Goal: Find contact information: Find contact information

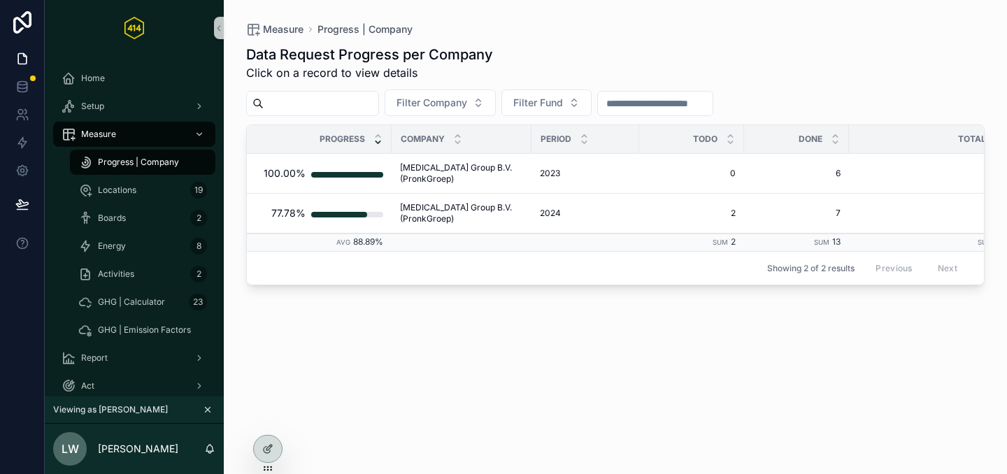
scroll to position [20, 0]
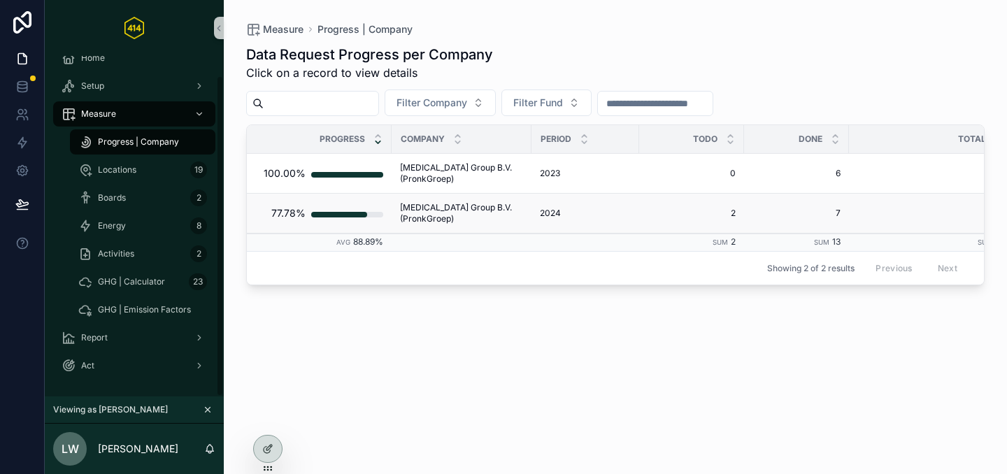
click at [413, 208] on span "TIC Group B.V. (PronkGroep)" at bounding box center [461, 213] width 123 height 22
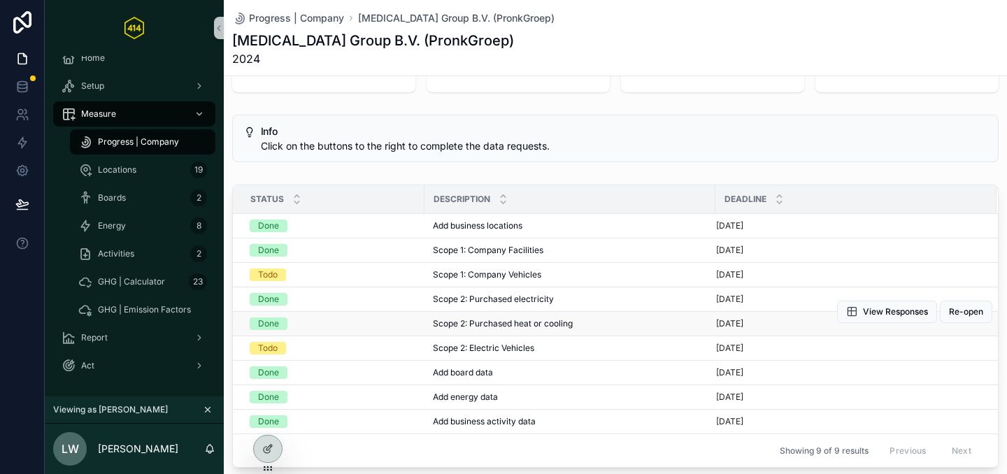
scroll to position [123, 0]
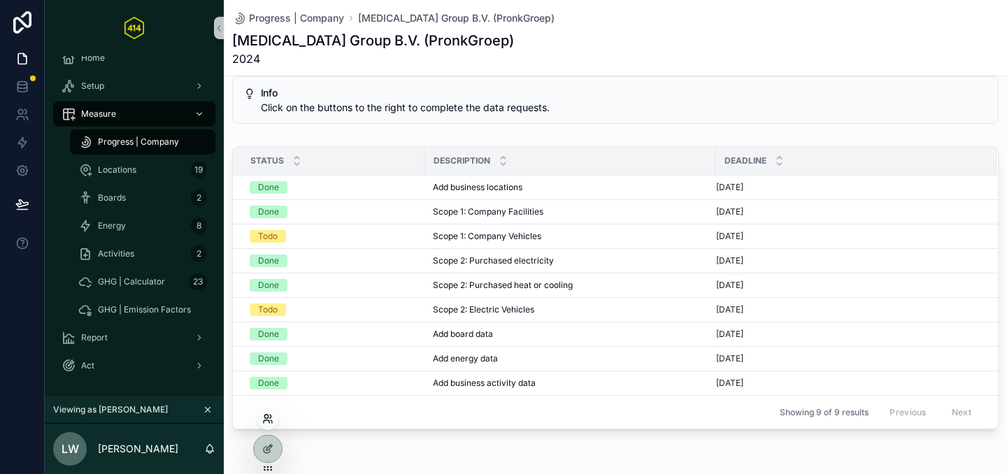
click at [264, 419] on icon at bounding box center [267, 418] width 11 height 11
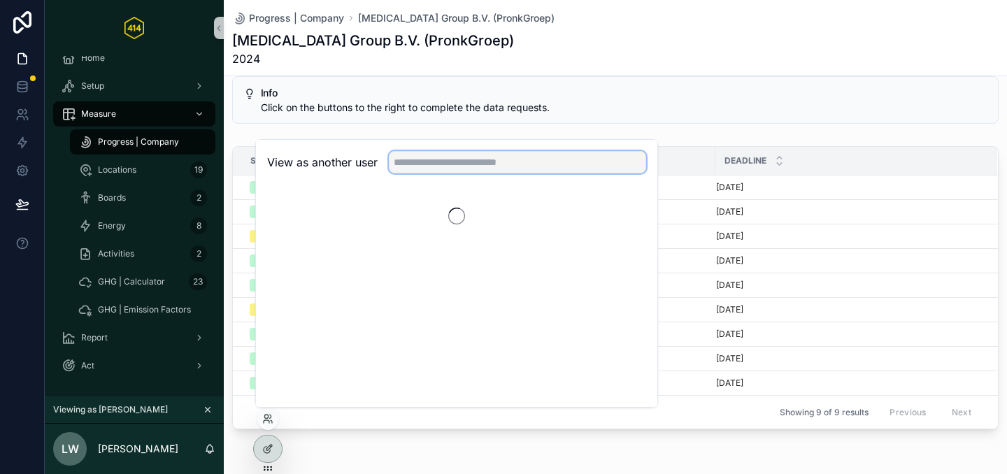
click at [410, 171] on input "text" at bounding box center [517, 162] width 257 height 22
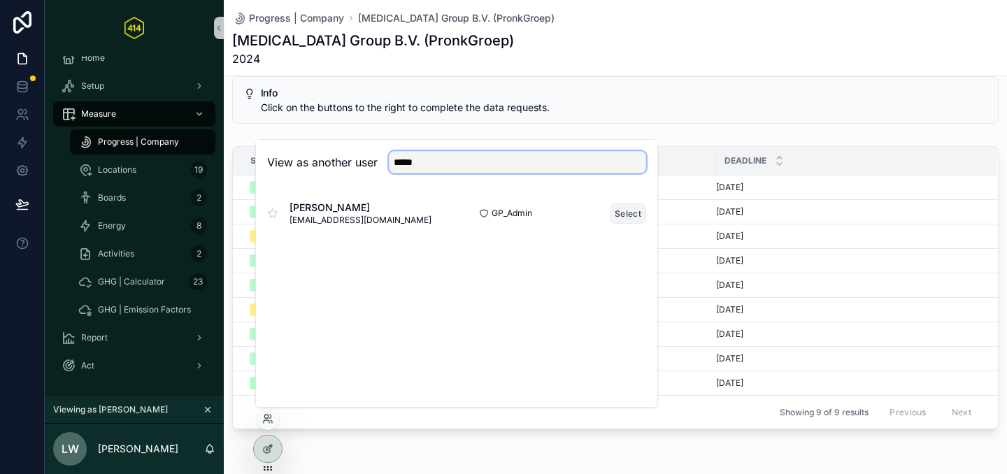
type input "*****"
click at [616, 215] on button "Select" at bounding box center [628, 213] width 36 height 20
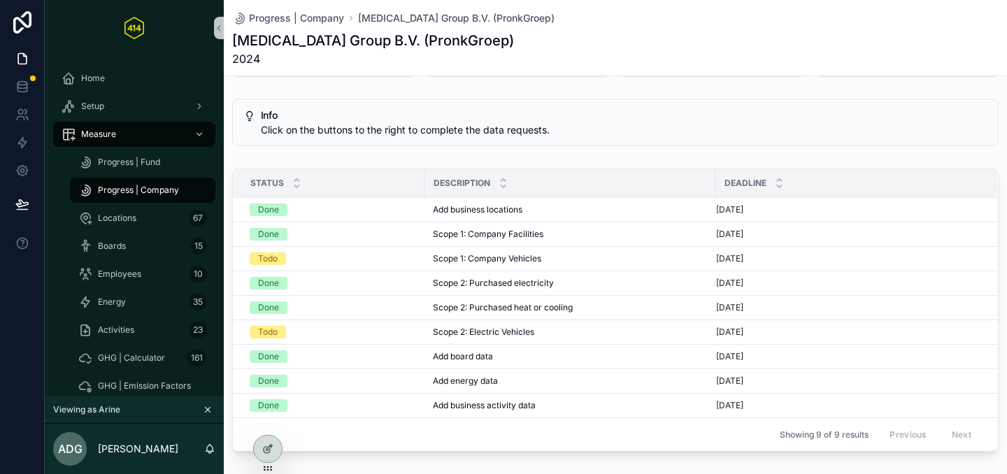
scroll to position [101, 0]
click at [132, 185] on span "Progress | Company" at bounding box center [138, 190] width 81 height 11
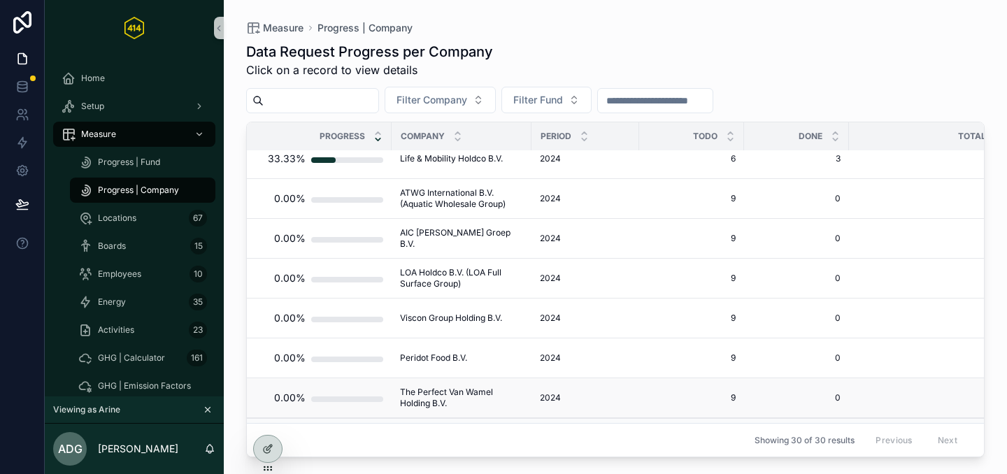
scroll to position [934, 0]
click at [271, 425] on div at bounding box center [268, 419] width 22 height 22
click at [269, 419] on icon at bounding box center [267, 418] width 11 height 11
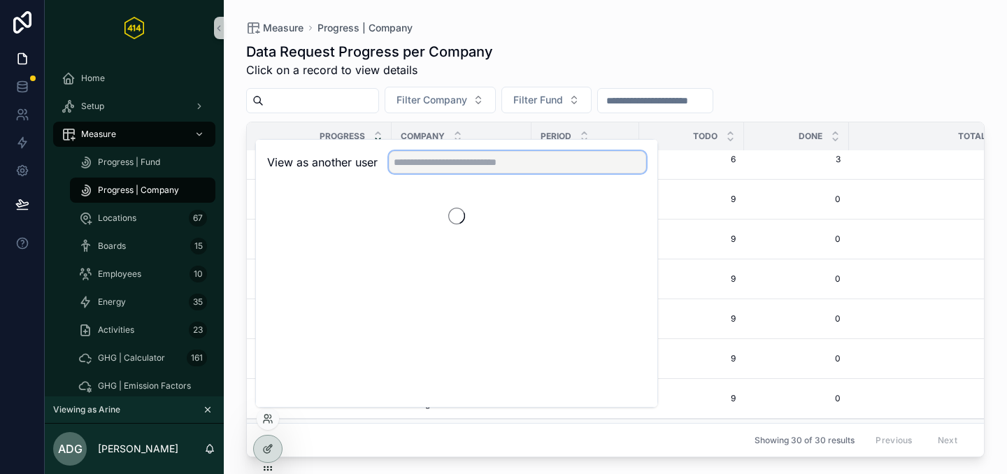
click at [429, 167] on input "text" at bounding box center [517, 162] width 257 height 22
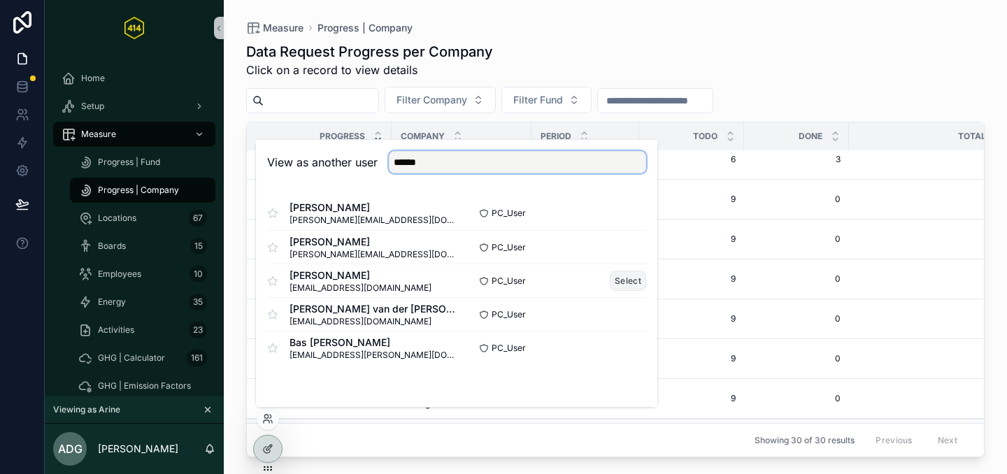
type input "******"
click at [617, 286] on button "Select" at bounding box center [628, 281] width 36 height 20
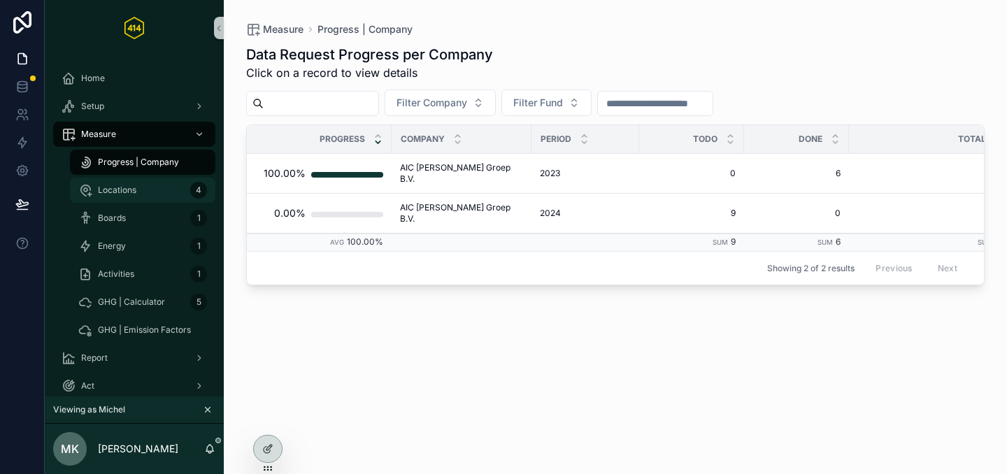
click at [139, 183] on div "Locations 4" at bounding box center [142, 190] width 129 height 22
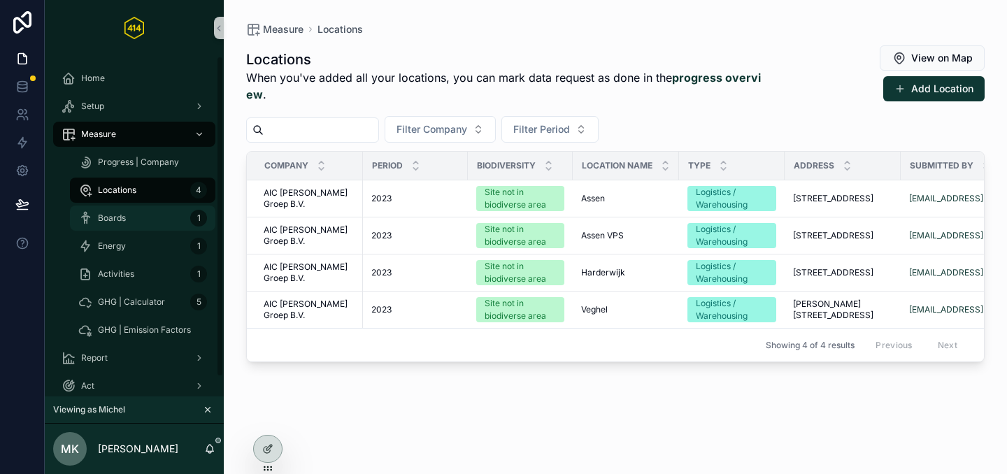
click at [103, 224] on div "Boards 1" at bounding box center [142, 218] width 129 height 22
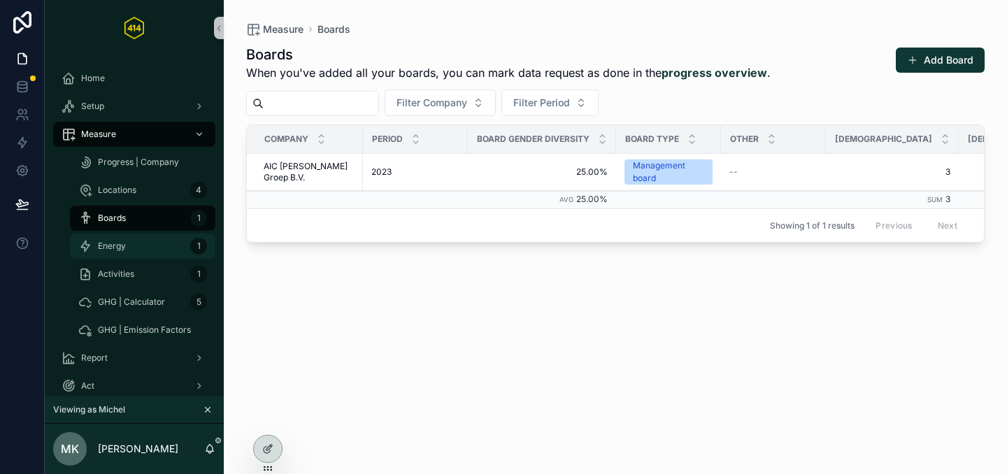
click at [126, 249] on div "Energy 1" at bounding box center [142, 246] width 129 height 22
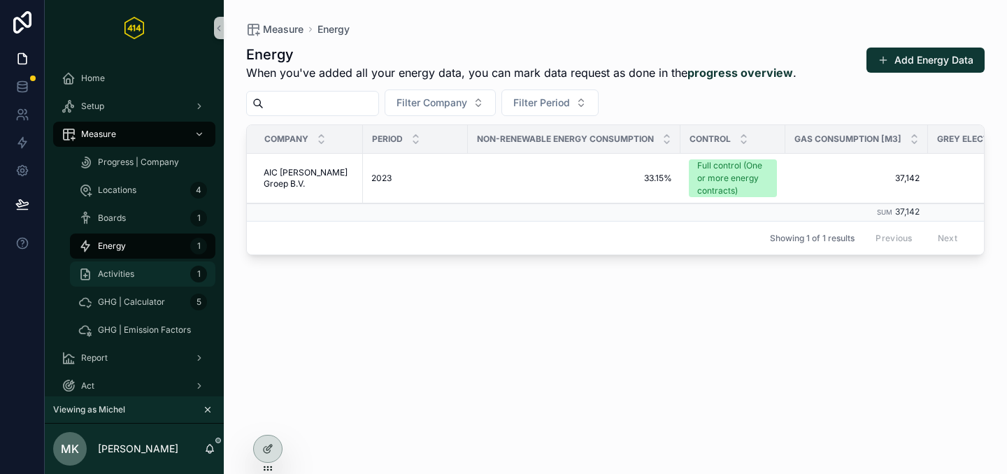
click at [142, 280] on div "Activities 1" at bounding box center [142, 274] width 129 height 22
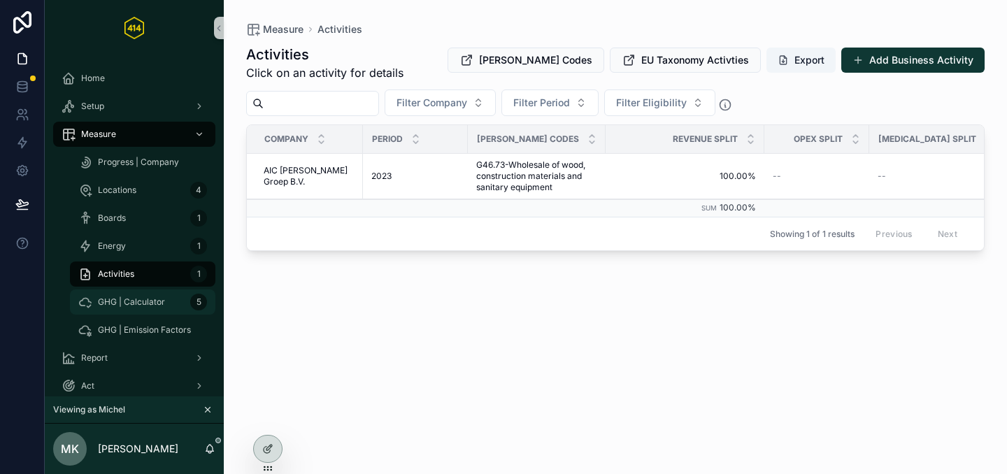
click at [157, 308] on div "GHG | Calculator 5" at bounding box center [142, 302] width 129 height 22
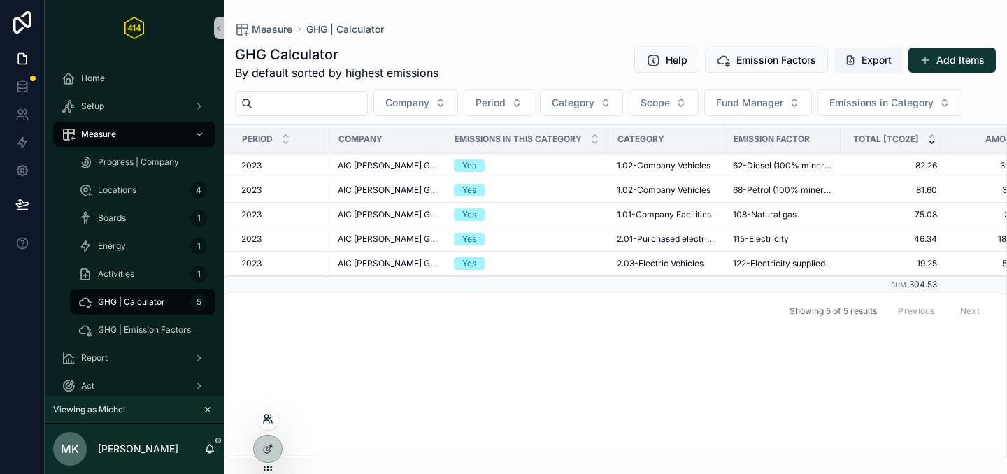
click at [269, 420] on icon at bounding box center [267, 418] width 11 height 11
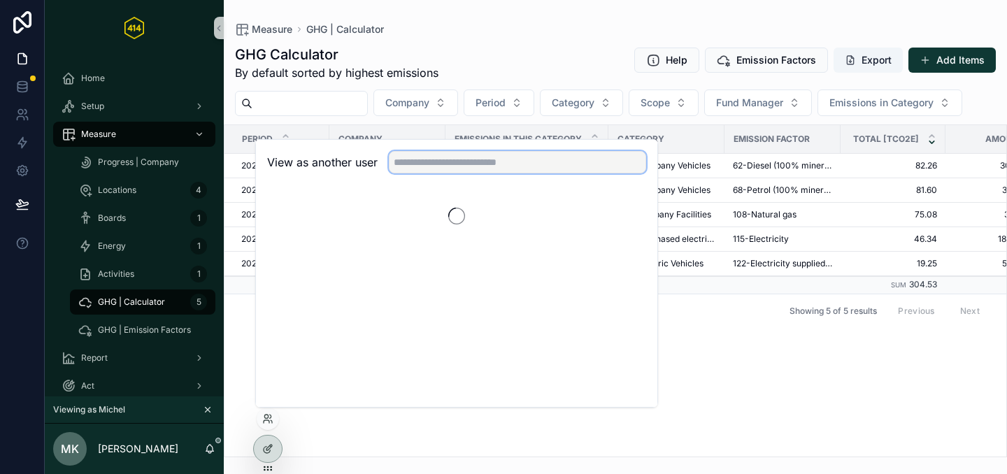
click at [448, 166] on input "text" at bounding box center [517, 162] width 257 height 22
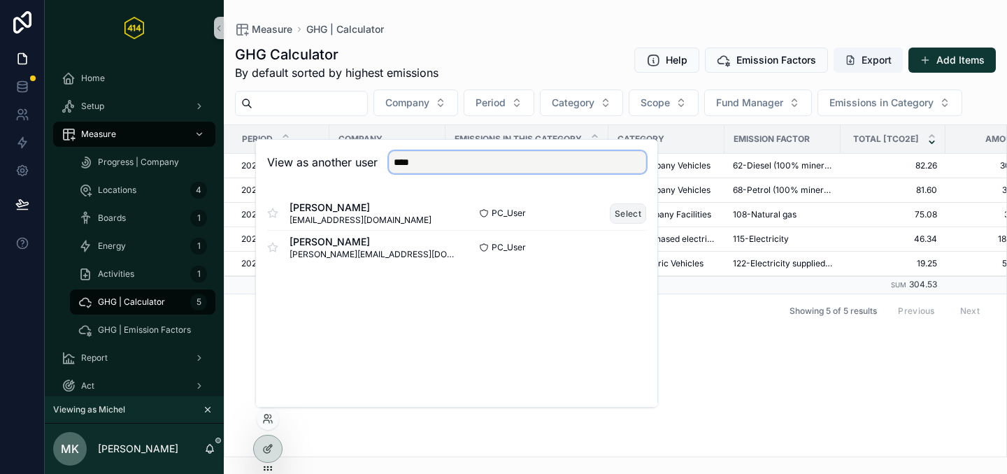
type input "****"
click at [631, 217] on button "Select" at bounding box center [628, 213] width 36 height 20
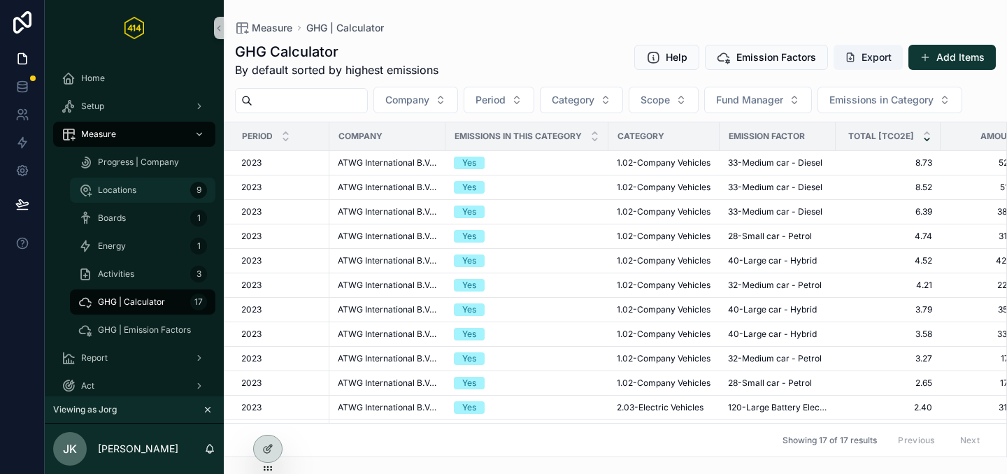
click at [127, 193] on span "Locations" at bounding box center [117, 190] width 38 height 11
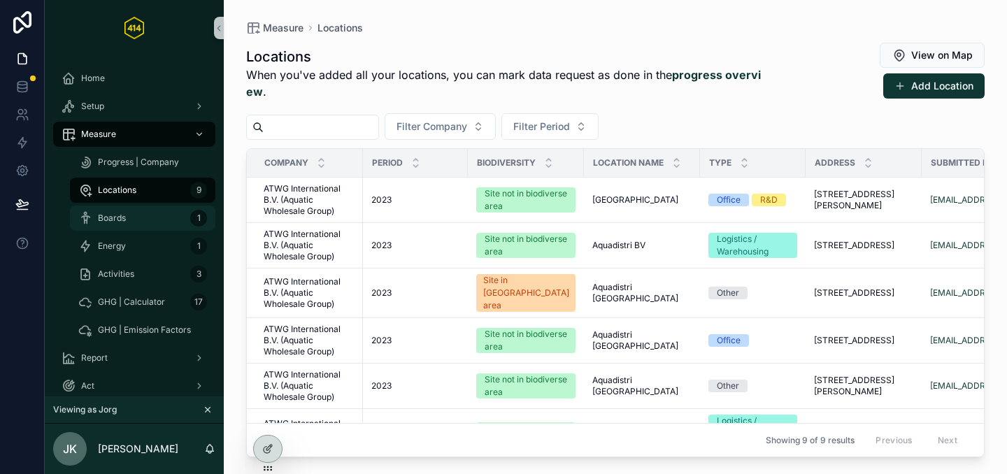
click at [124, 210] on div "Boards 1" at bounding box center [142, 218] width 129 height 22
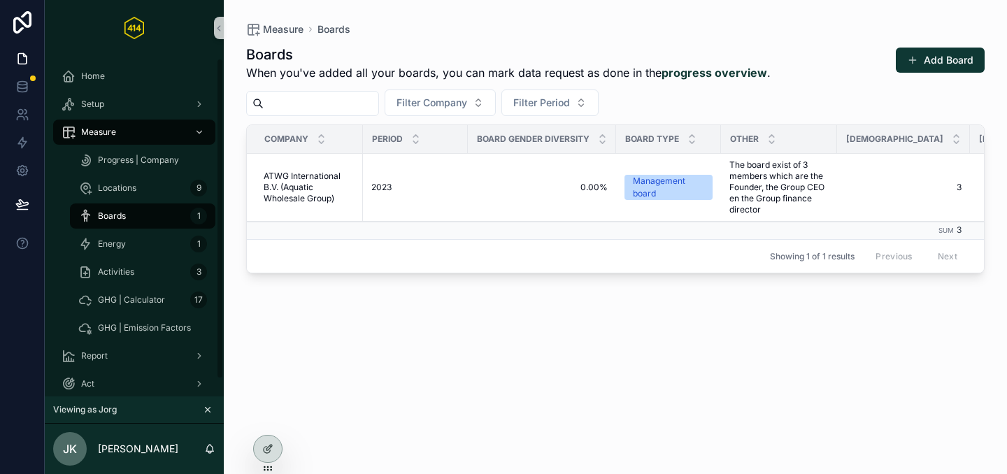
scroll to position [3, 0]
click at [151, 253] on div "Energy 1" at bounding box center [142, 243] width 129 height 22
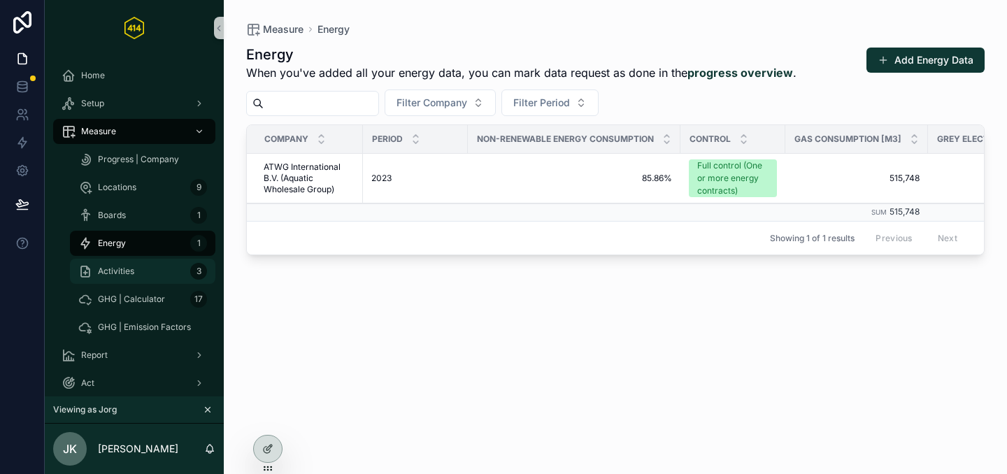
click at [148, 264] on div "Activities 3" at bounding box center [142, 271] width 129 height 22
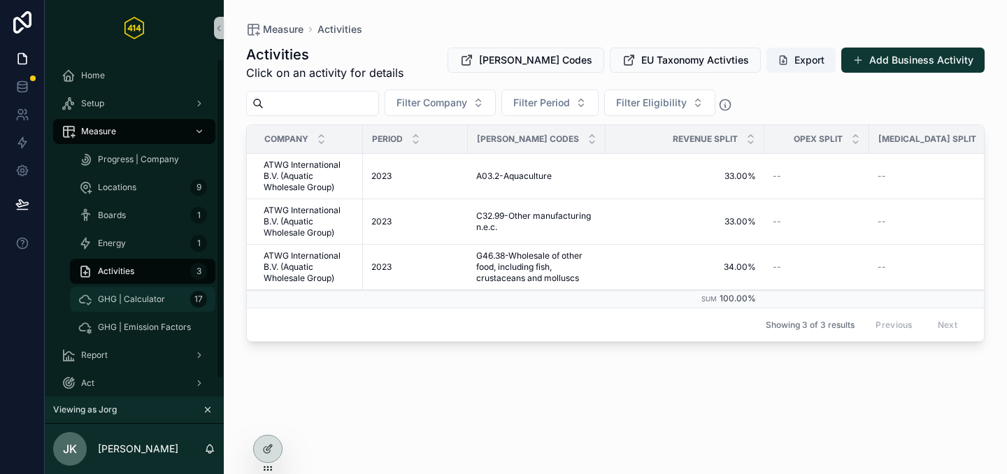
click at [136, 297] on span "GHG | Calculator" at bounding box center [131, 299] width 67 height 11
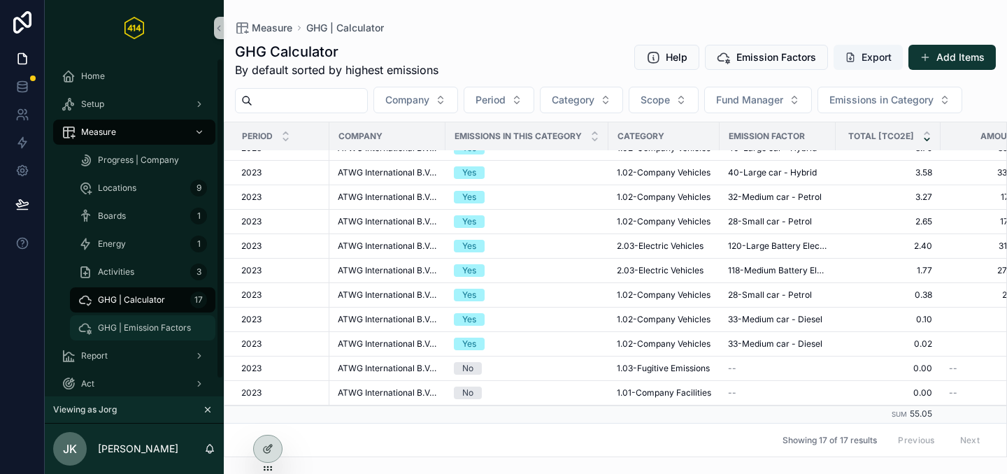
scroll to position [3, 0]
click at [139, 320] on div "GHG | Emission Factors" at bounding box center [142, 327] width 129 height 22
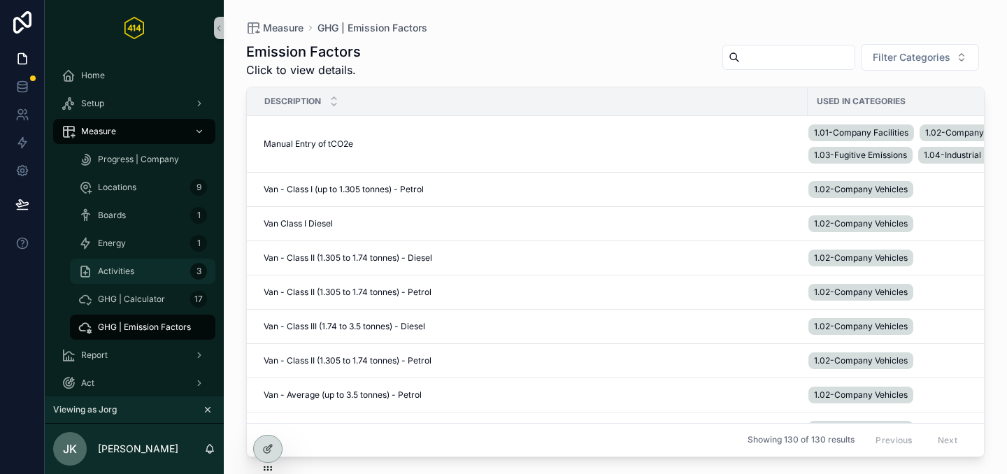
click at [169, 271] on div "Activities 3" at bounding box center [142, 271] width 129 height 22
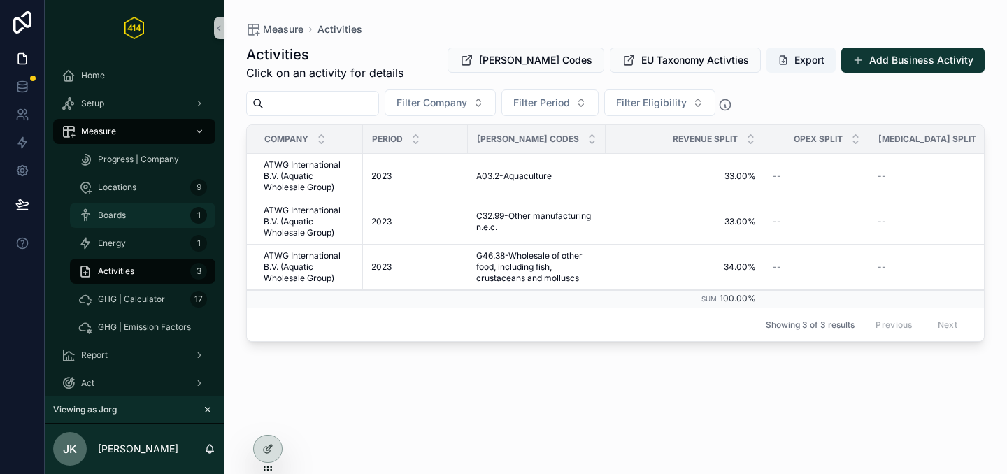
click at [140, 215] on div "Boards 1" at bounding box center [142, 215] width 129 height 22
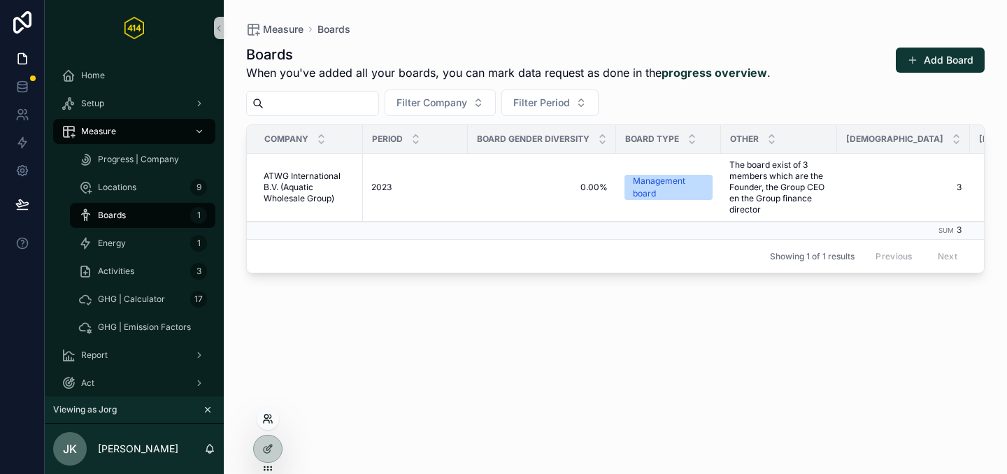
click at [266, 417] on icon at bounding box center [267, 418] width 11 height 11
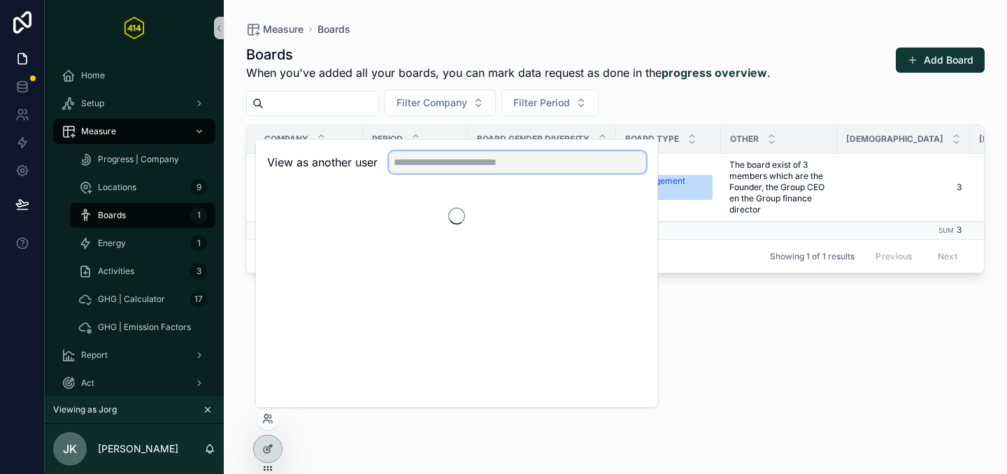
click at [395, 167] on input "text" at bounding box center [517, 162] width 257 height 22
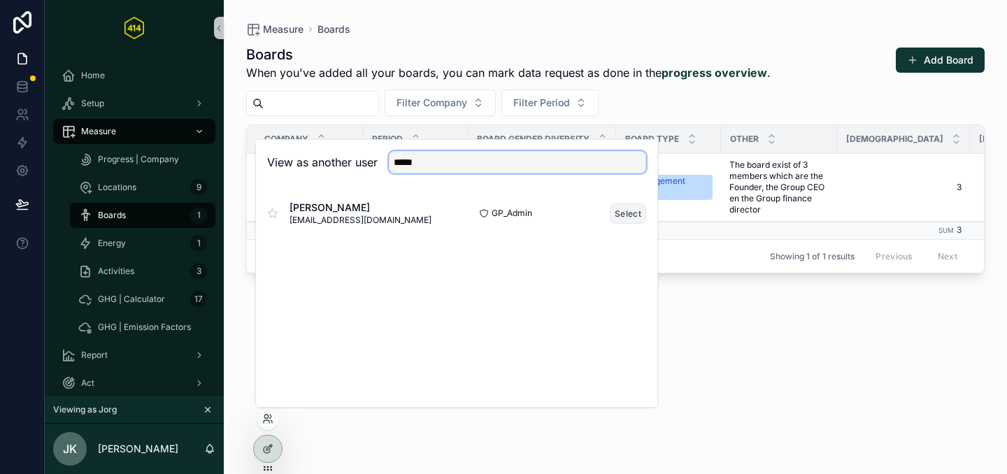
type input "*****"
click at [620, 215] on button "Select" at bounding box center [628, 213] width 36 height 20
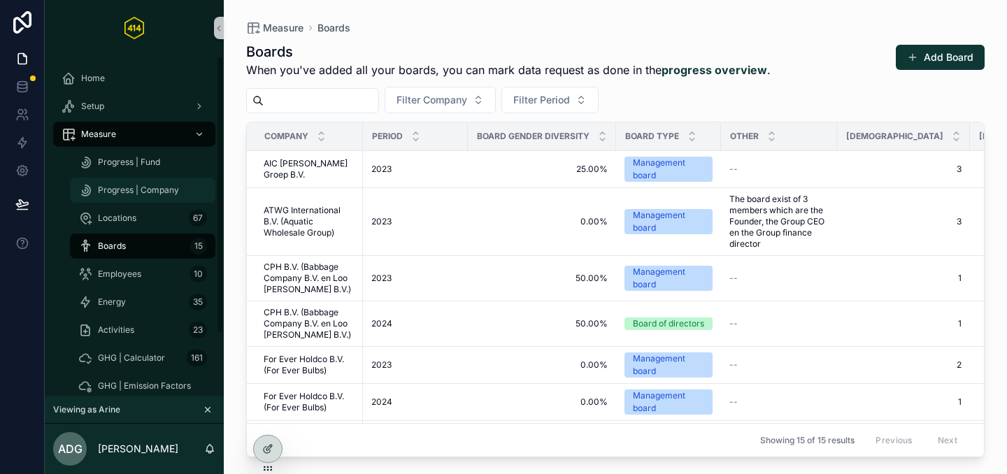
click at [132, 191] on span "Progress | Company" at bounding box center [138, 190] width 81 height 11
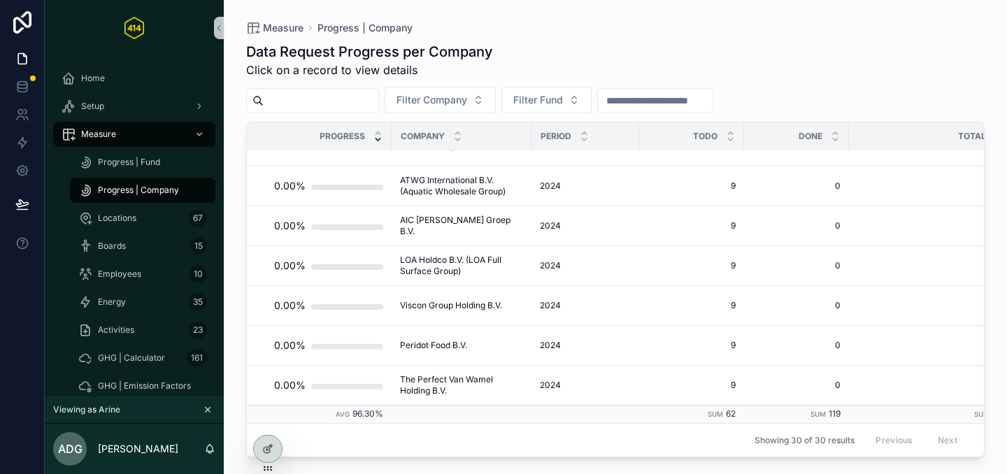
scroll to position [951, 0]
click at [113, 102] on div "Setup" at bounding box center [134, 106] width 145 height 22
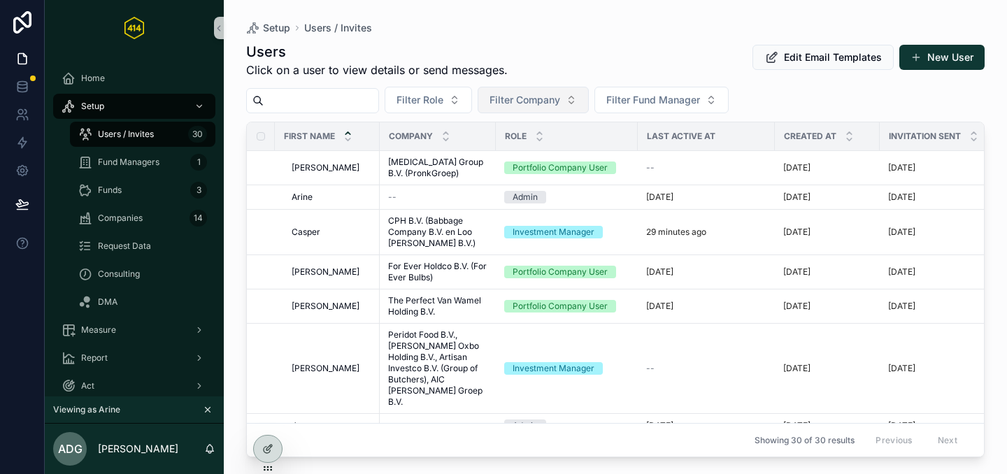
click at [579, 101] on button "Filter Company" at bounding box center [533, 100] width 111 height 27
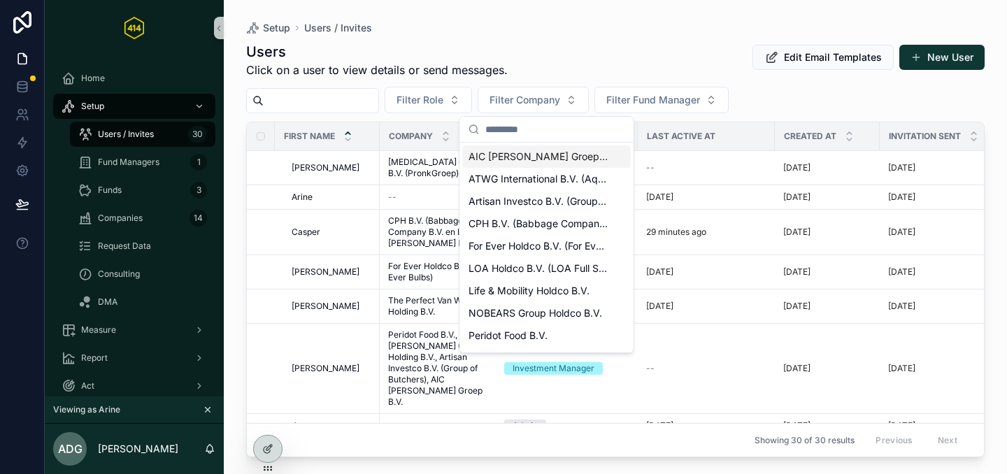
click at [558, 156] on span "AIC Visser Groep B.V." at bounding box center [539, 157] width 140 height 14
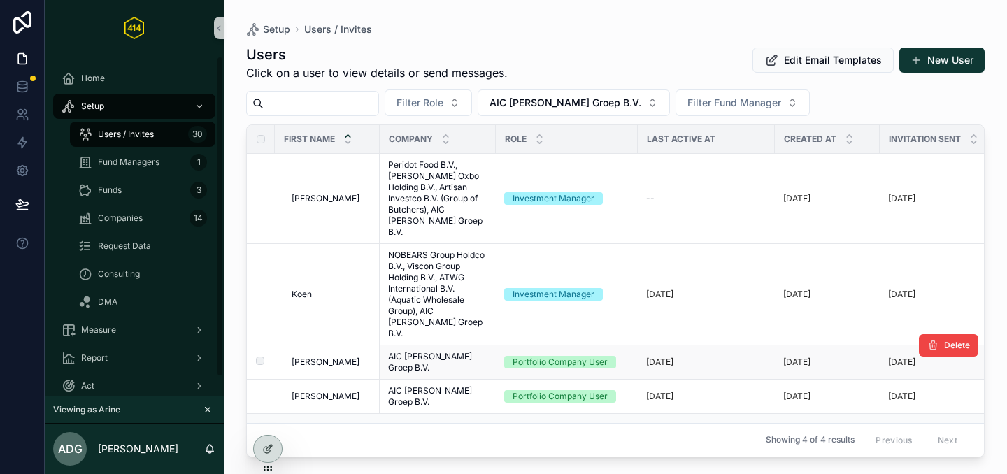
click at [352, 357] on div "Michel Michel" at bounding box center [332, 362] width 80 height 11
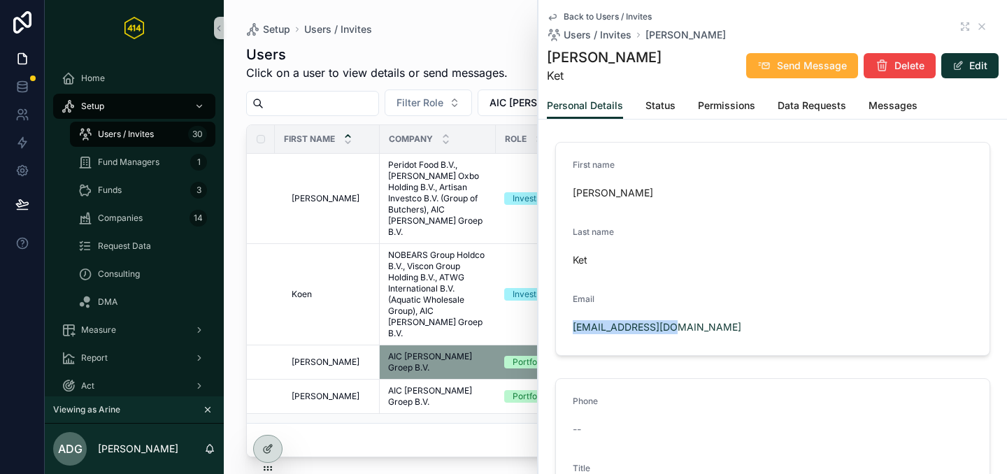
drag, startPoint x: 701, startPoint y: 331, endPoint x: 563, endPoint y: 329, distance: 138.5
click at [563, 329] on form "First name Michel Last name Ket Email mket@aicvisser.com" at bounding box center [773, 249] width 434 height 213
copy link "mket@aicvisser.com"
click at [306, 391] on span "Wilfred" at bounding box center [326, 396] width 68 height 11
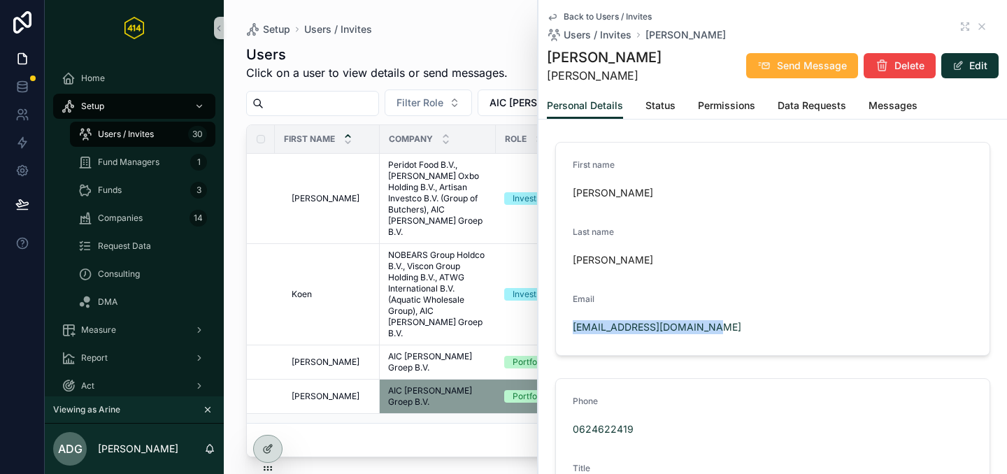
drag, startPoint x: 758, startPoint y: 321, endPoint x: 562, endPoint y: 320, distance: 196.5
click at [562, 320] on form "First name Wilfred Last name van der Kolk Email wvanderkolk@aicvisser.com" at bounding box center [773, 249] width 434 height 213
copy link "wvanderkolk@aicvisser.com"
click at [978, 28] on div "Back to Users / Invites Users / Invites Wilfred" at bounding box center [773, 26] width 452 height 31
click at [976, 26] on icon "scrollable content" at bounding box center [981, 26] width 11 height 11
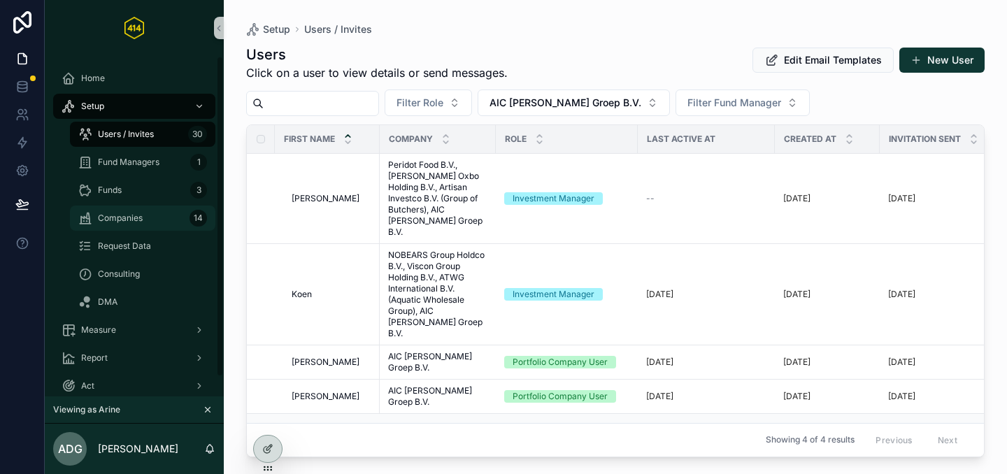
click at [117, 230] on link "Companies 14" at bounding box center [142, 218] width 145 height 25
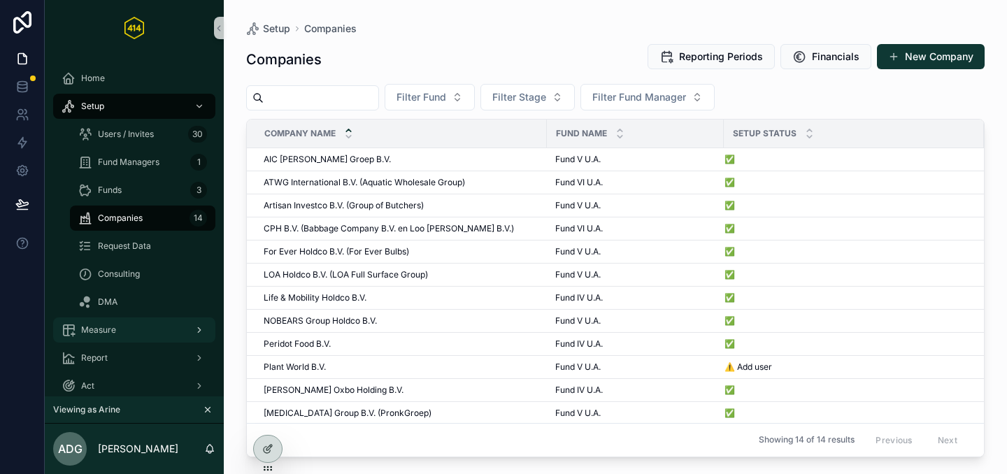
click at [127, 325] on div "Measure" at bounding box center [134, 330] width 145 height 22
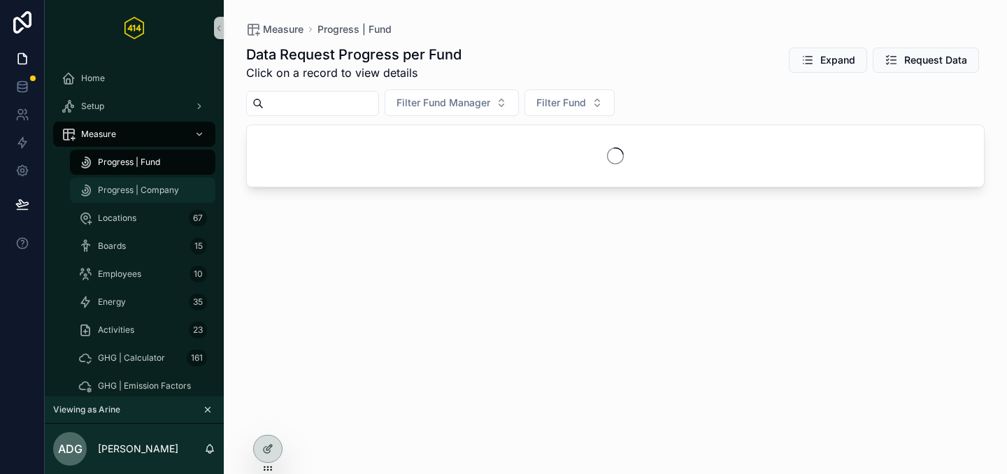
click at [126, 186] on span "Progress | Company" at bounding box center [138, 190] width 81 height 11
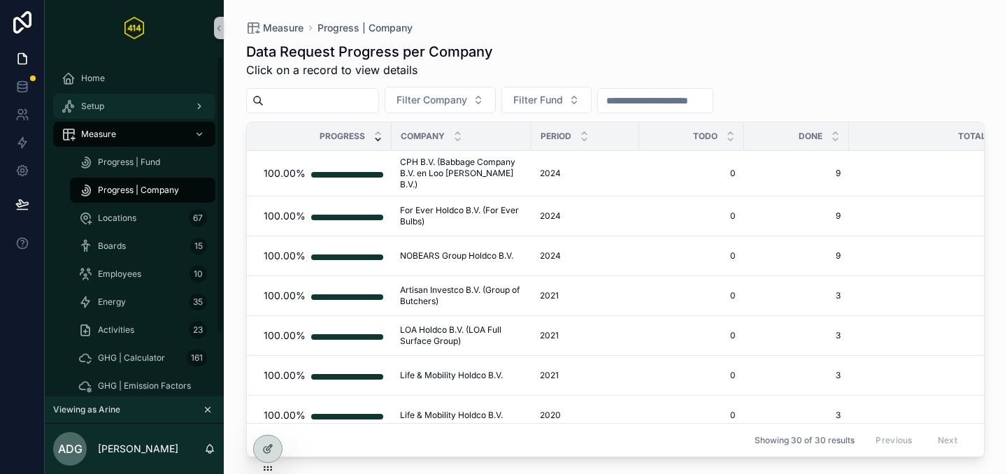
click at [107, 117] on link "Setup" at bounding box center [134, 106] width 162 height 25
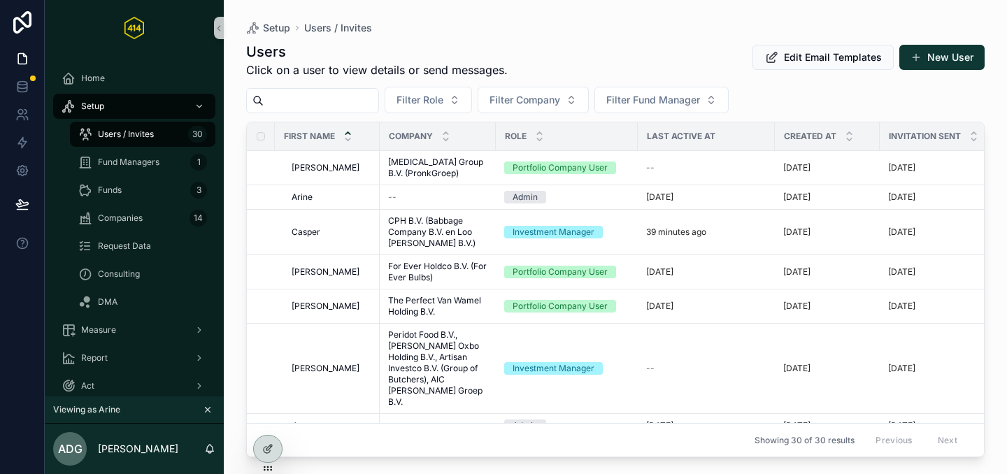
click at [321, 105] on input "scrollable content" at bounding box center [321, 101] width 115 height 20
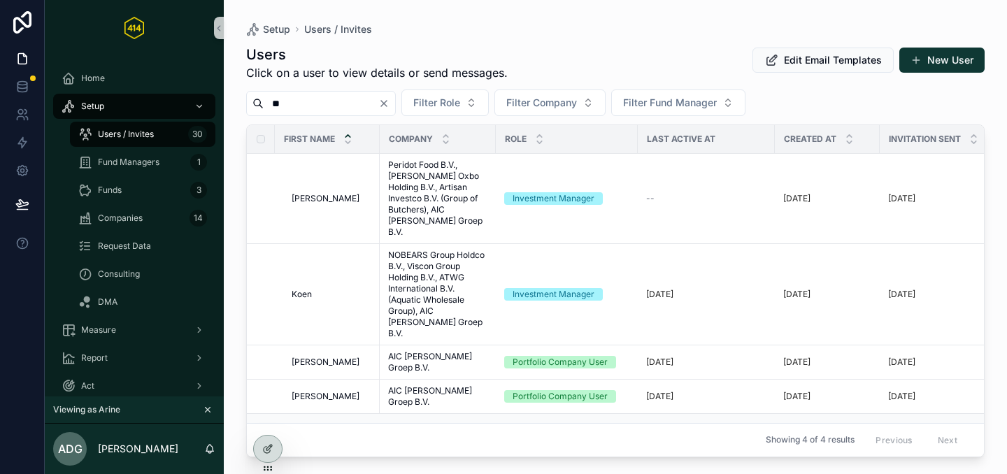
type input "*"
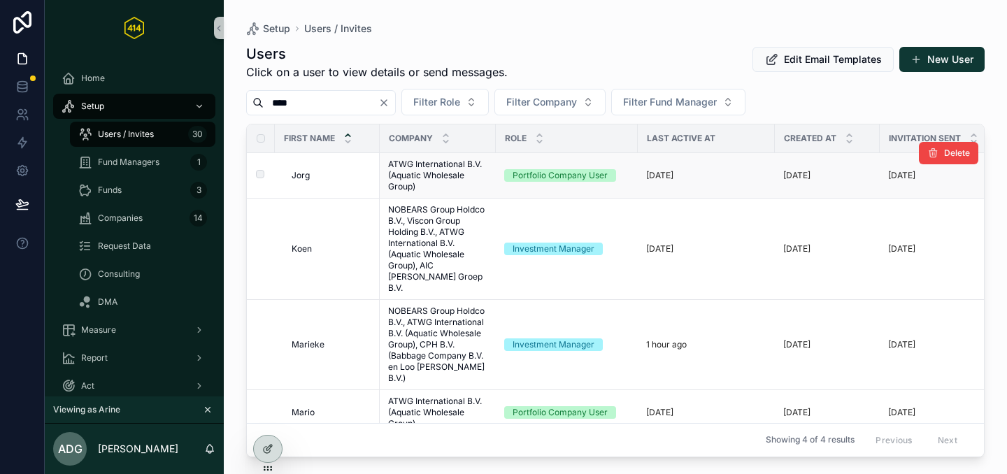
type input "****"
click at [360, 172] on div "Jorg Jorg" at bounding box center [332, 175] width 80 height 11
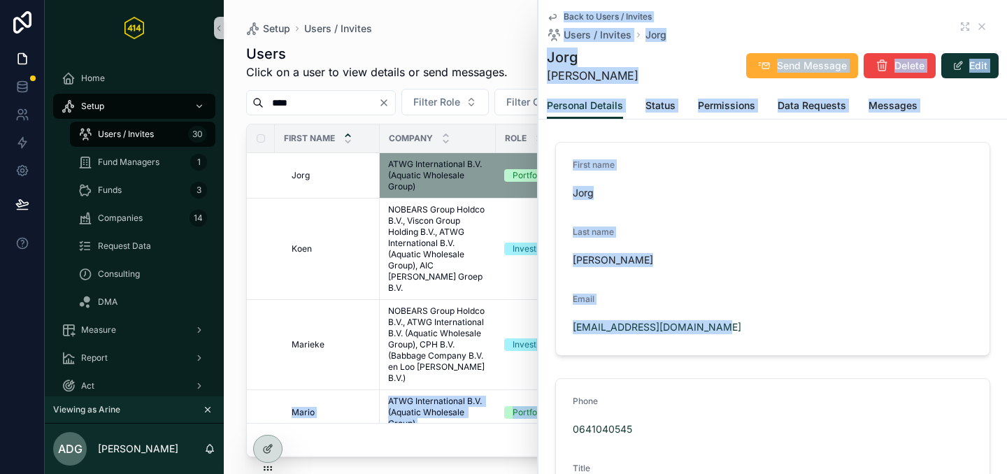
drag, startPoint x: 724, startPoint y: 327, endPoint x: 536, endPoint y: 331, distance: 187.4
click at [537, 331] on div "Back to Users / Invites Users / Invites Jorg Jorg Kleijssen Send Message Delete…" at bounding box center [772, 237] width 470 height 474
click at [614, 270] on div "Kleijssen" at bounding box center [773, 260] width 400 height 22
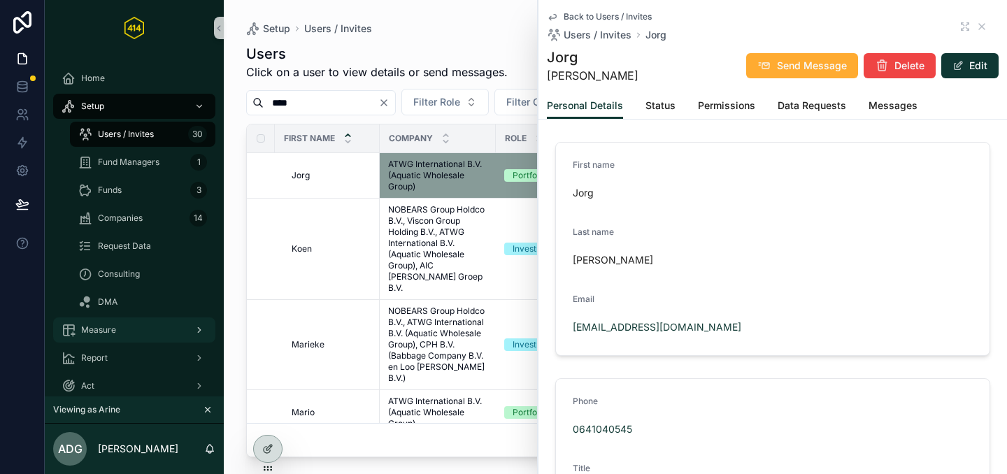
click at [124, 335] on div "Measure" at bounding box center [134, 330] width 145 height 22
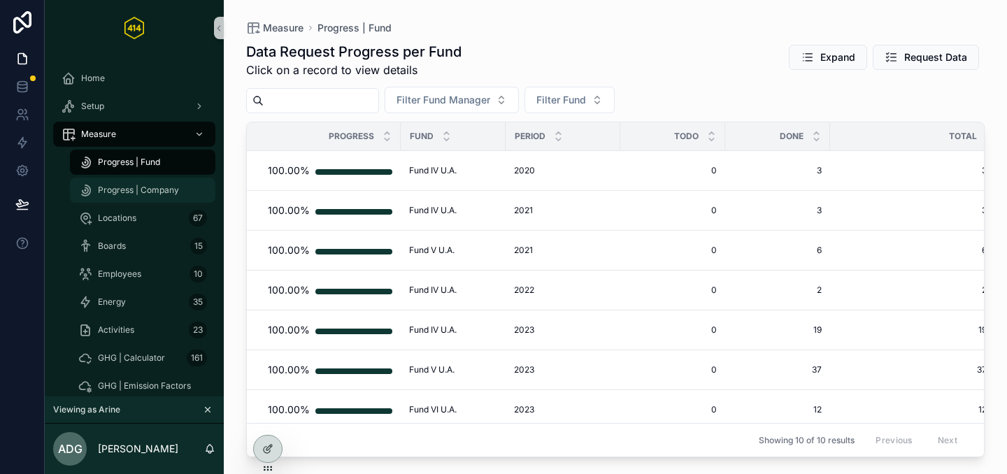
click at [157, 194] on span "Progress | Company" at bounding box center [138, 190] width 81 height 11
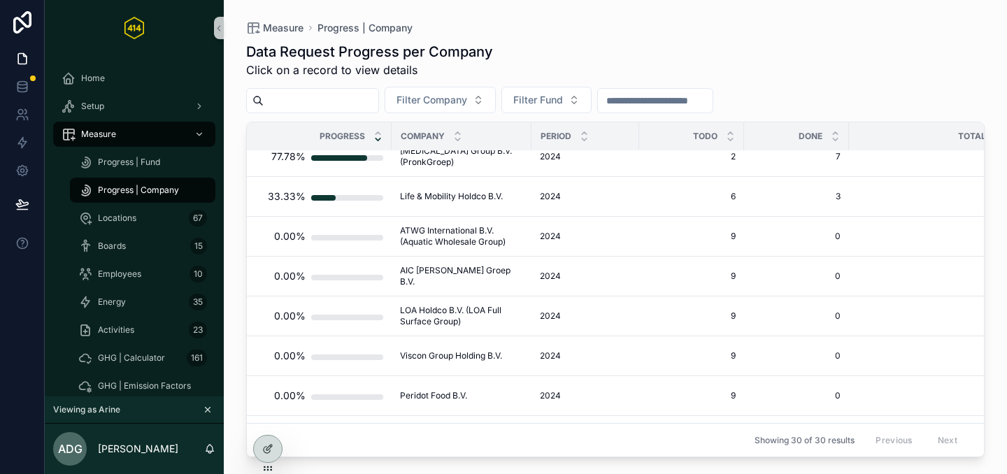
scroll to position [899, 0]
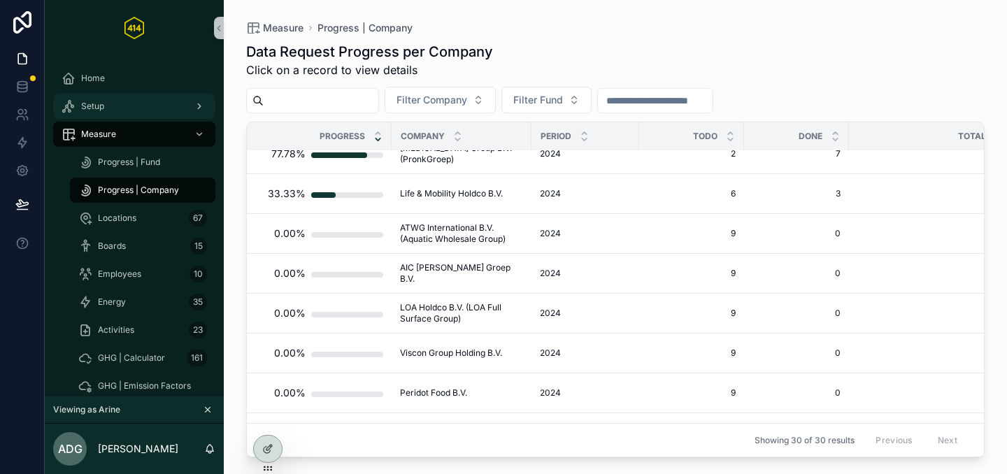
click at [137, 104] on div "Setup" at bounding box center [134, 106] width 145 height 22
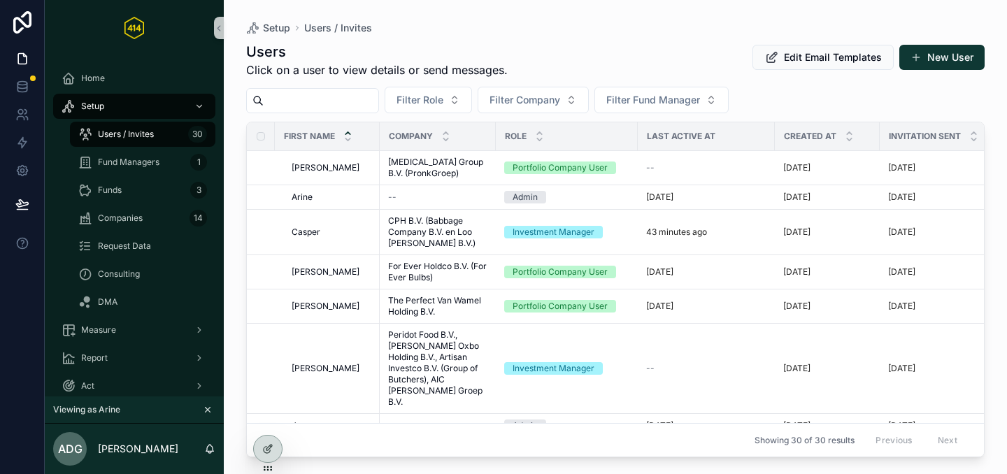
click at [357, 103] on input "scrollable content" at bounding box center [321, 101] width 115 height 20
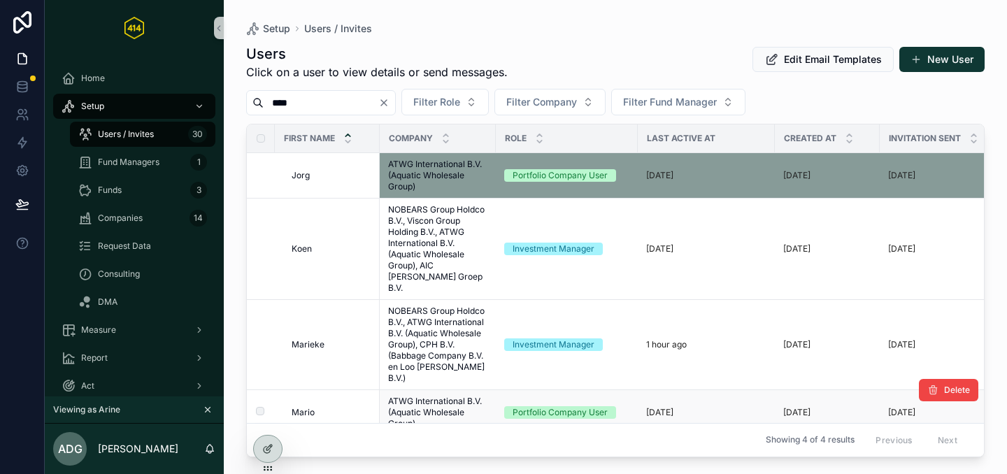
type input "****"
click at [322, 407] on div "Mario Mario" at bounding box center [332, 412] width 80 height 11
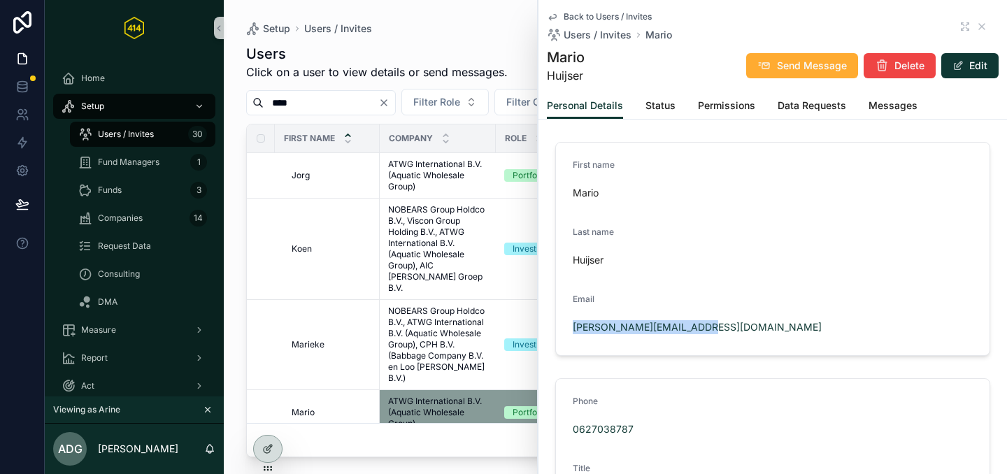
drag, startPoint x: 713, startPoint y: 331, endPoint x: 563, endPoint y: 327, distance: 150.4
click at [564, 326] on form "First name Mario Last name Huijser Email m.huijser@aquadistri.com" at bounding box center [773, 249] width 434 height 213
copy link "m.huijser@aquadistri.com"
click at [617, 16] on span "Back to Users / Invites" at bounding box center [608, 16] width 88 height 11
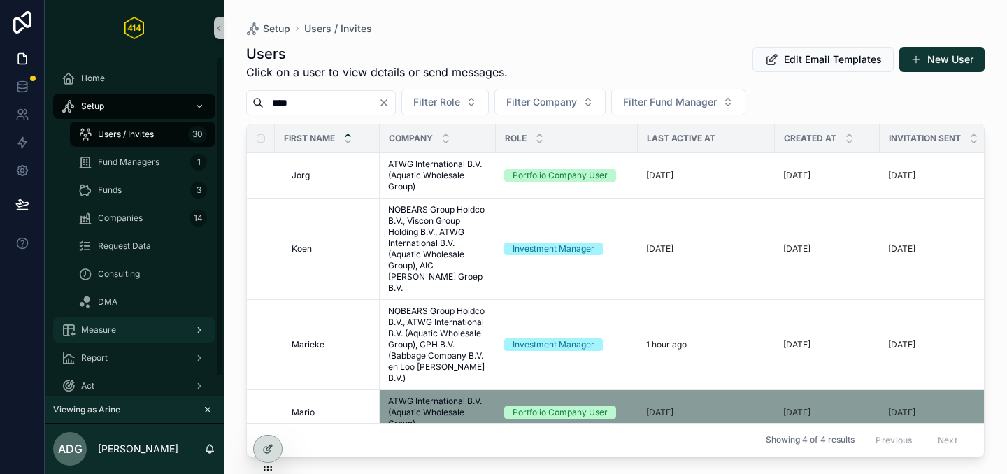
click at [122, 334] on div "Measure" at bounding box center [134, 330] width 145 height 22
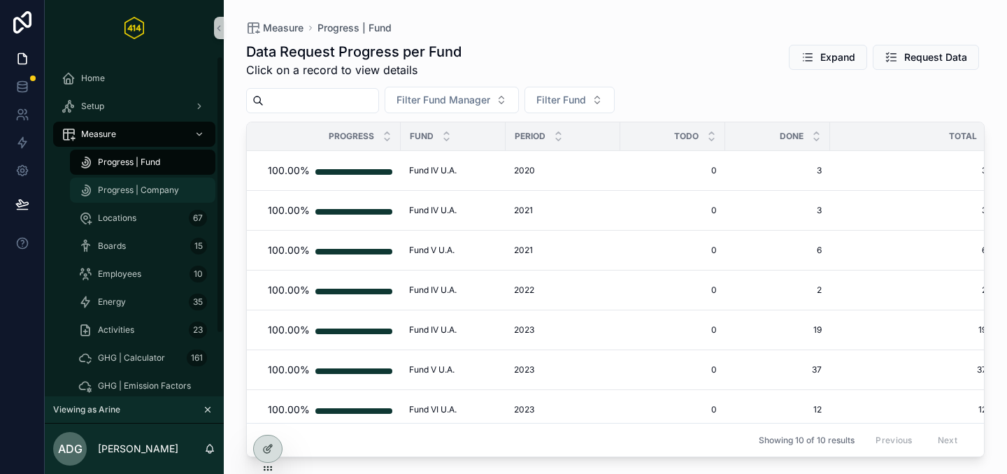
click at [133, 190] on span "Progress | Company" at bounding box center [138, 190] width 81 height 11
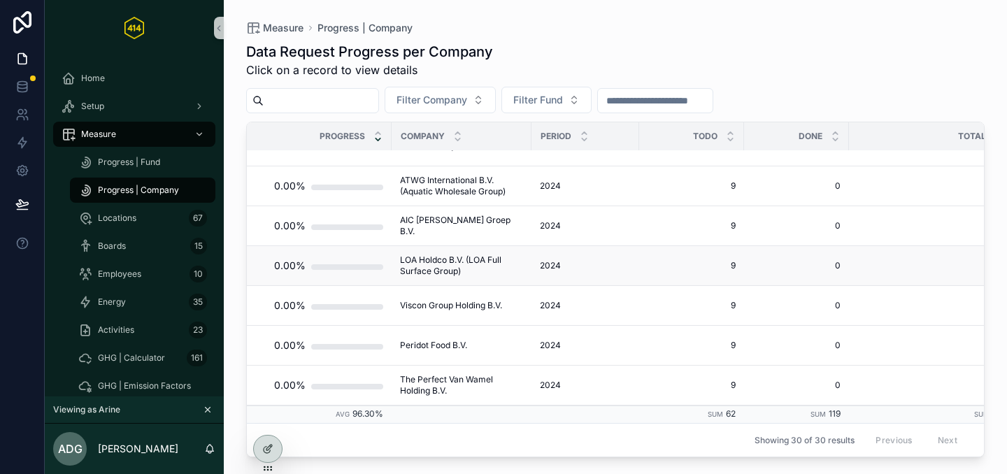
scroll to position [951, 0]
click at [127, 98] on div "Setup" at bounding box center [134, 106] width 145 height 22
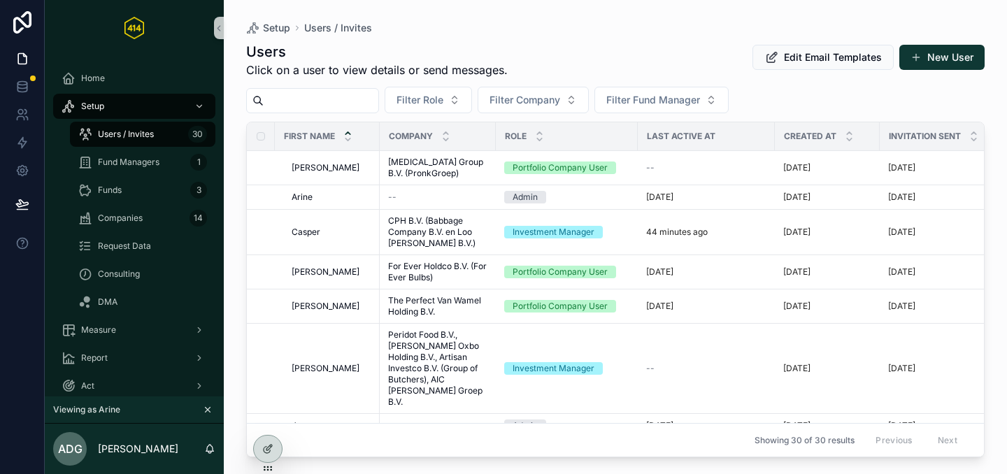
click at [339, 110] on input "scrollable content" at bounding box center [321, 101] width 115 height 20
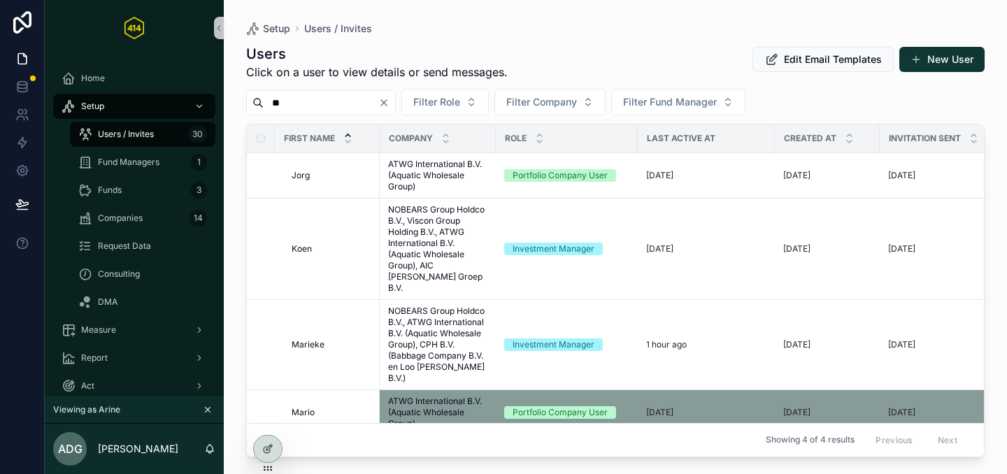
type input "*"
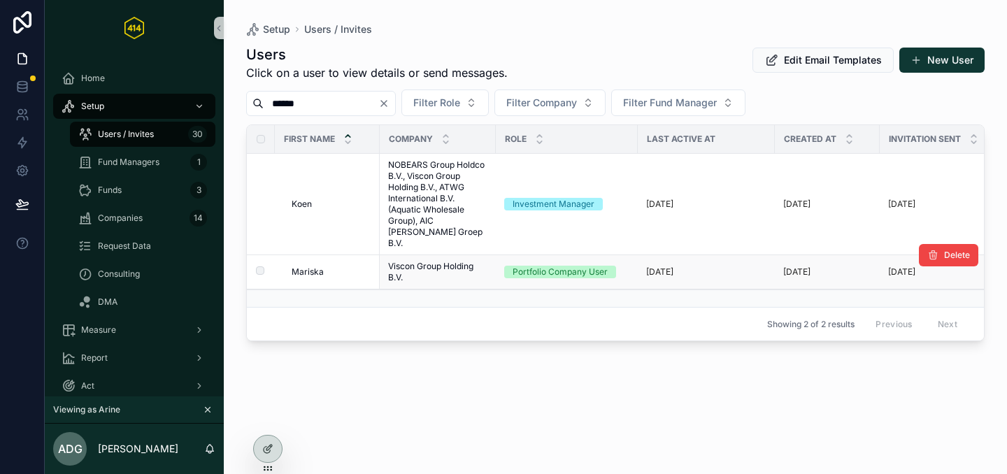
type input "******"
click at [345, 266] on div "[PERSON_NAME]" at bounding box center [332, 271] width 80 height 11
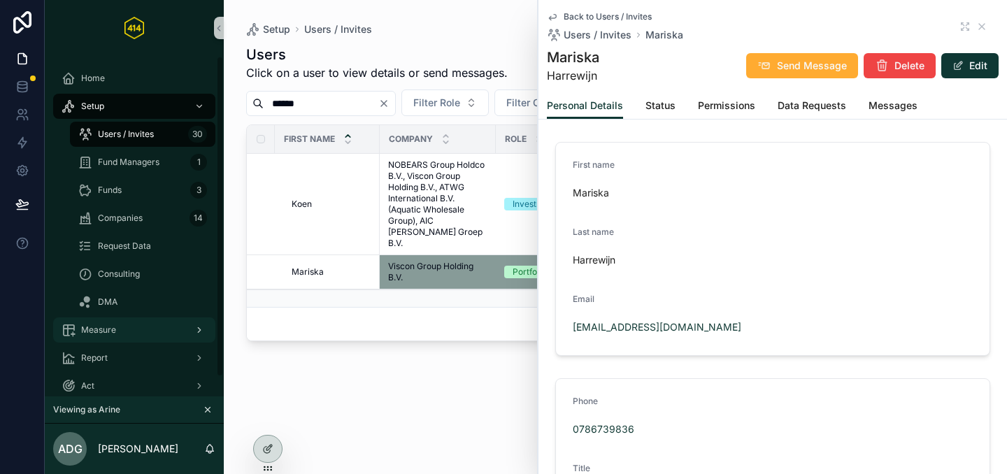
click at [136, 334] on div "Measure" at bounding box center [134, 330] width 145 height 22
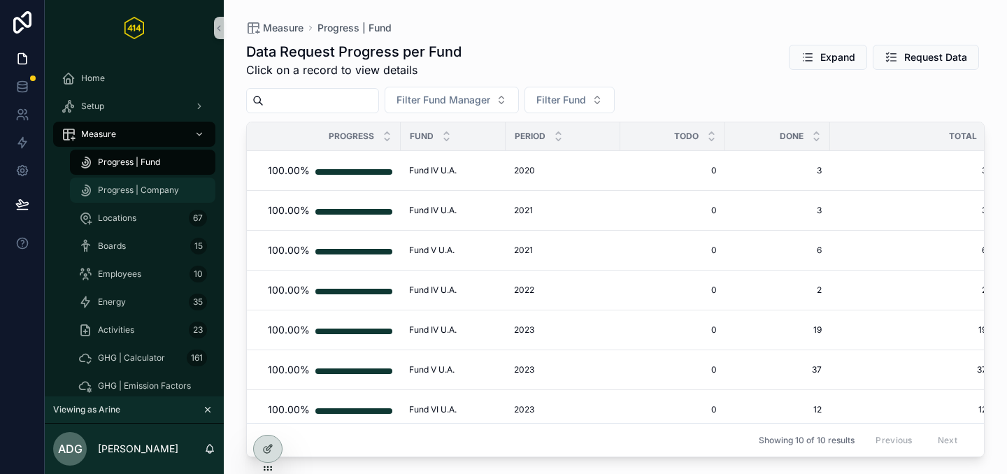
click at [128, 194] on span "Progress | Company" at bounding box center [138, 190] width 81 height 11
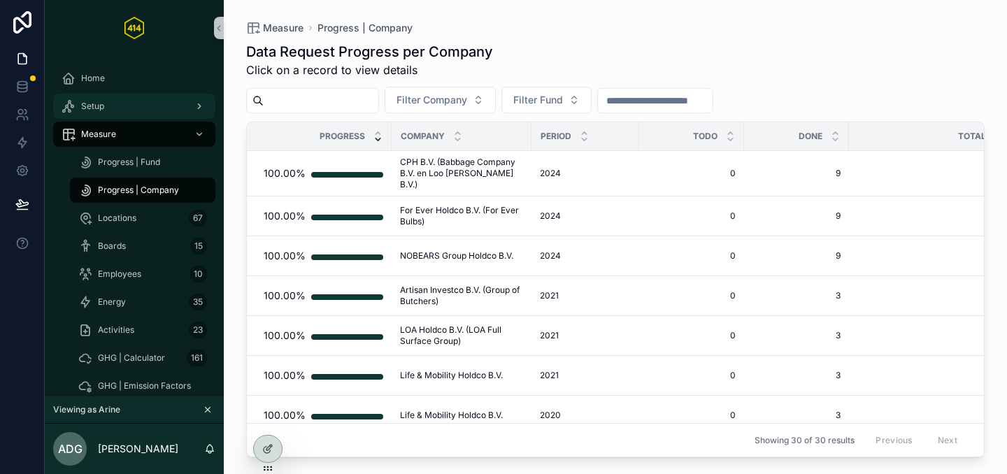
click at [127, 103] on div "Setup" at bounding box center [134, 106] width 145 height 22
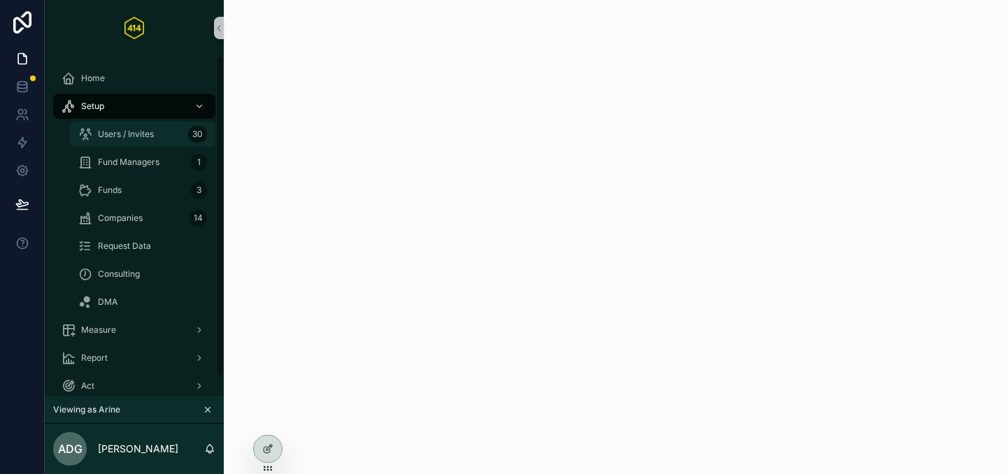
click at [148, 136] on span "Users / Invites" at bounding box center [126, 134] width 56 height 11
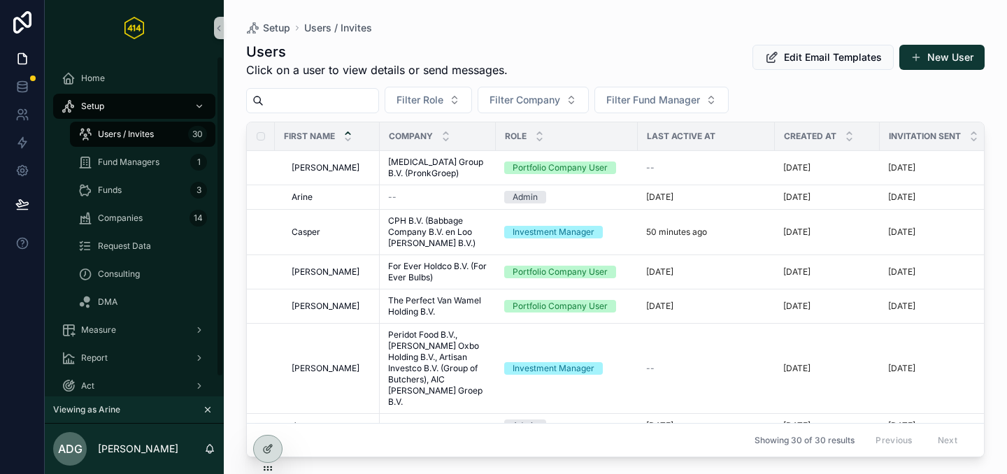
click at [320, 103] on input "scrollable content" at bounding box center [321, 101] width 115 height 20
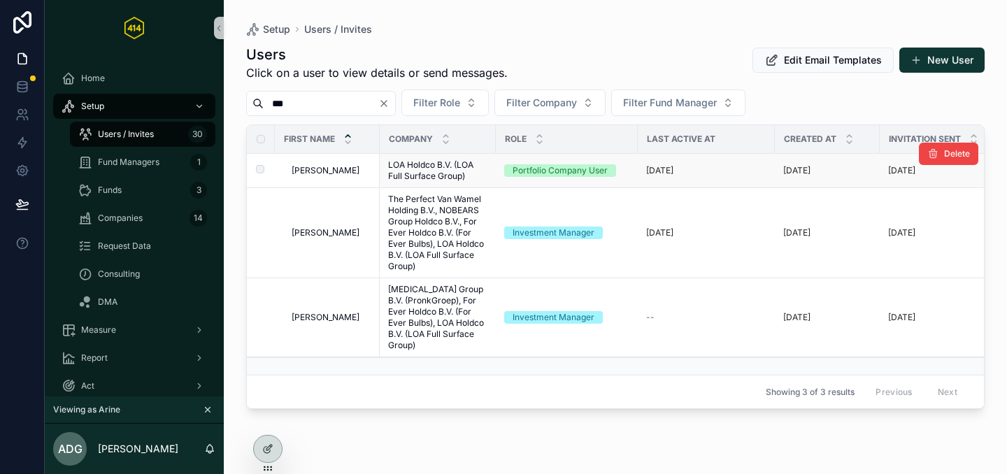
type input "***"
click at [336, 173] on div "Jeroen Jeroen" at bounding box center [332, 170] width 80 height 11
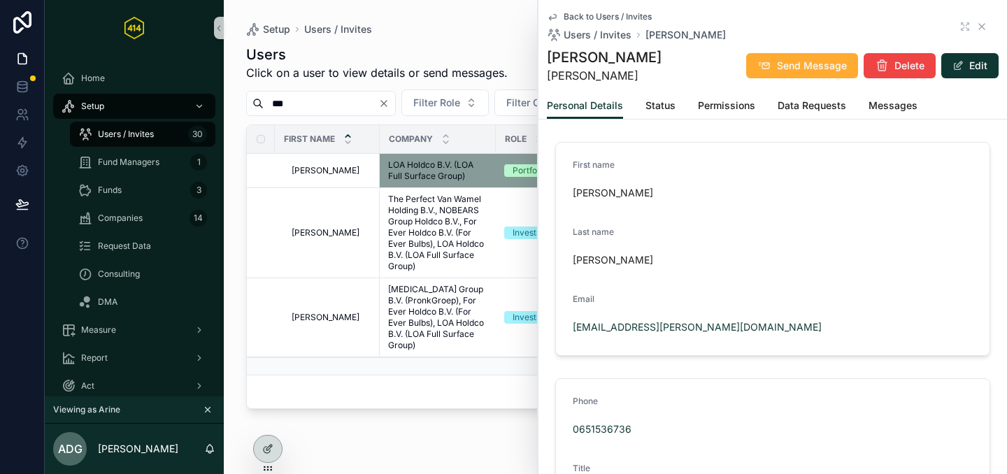
click at [976, 21] on icon "scrollable content" at bounding box center [981, 26] width 11 height 11
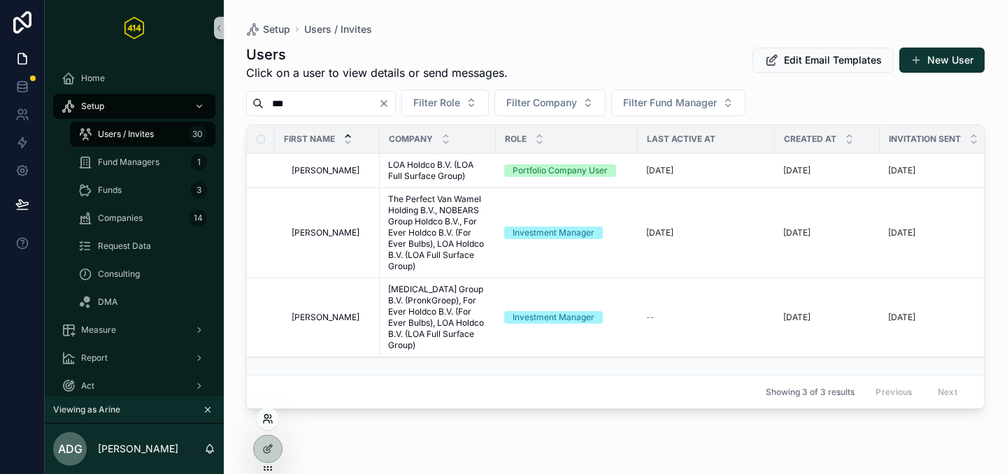
click at [264, 414] on icon at bounding box center [267, 418] width 11 height 11
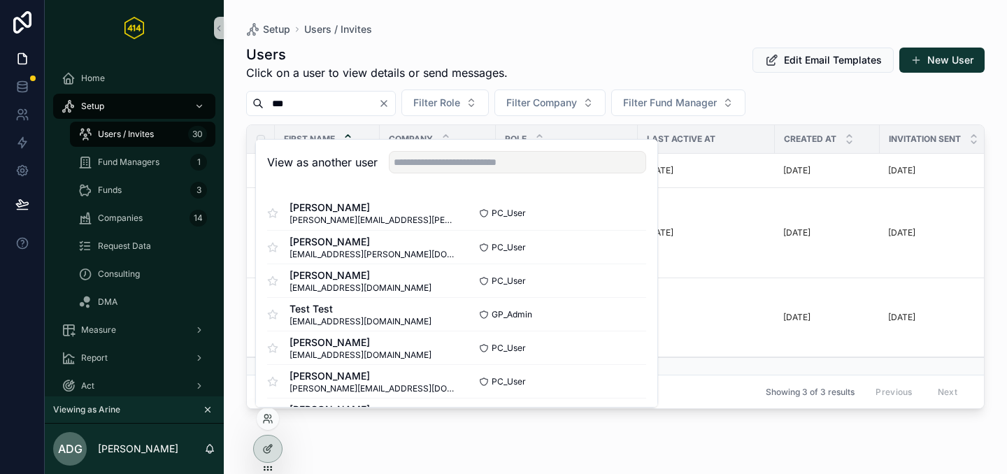
click at [434, 176] on div "View as another user" at bounding box center [456, 162] width 401 height 45
click at [434, 169] on input "text" at bounding box center [517, 162] width 257 height 22
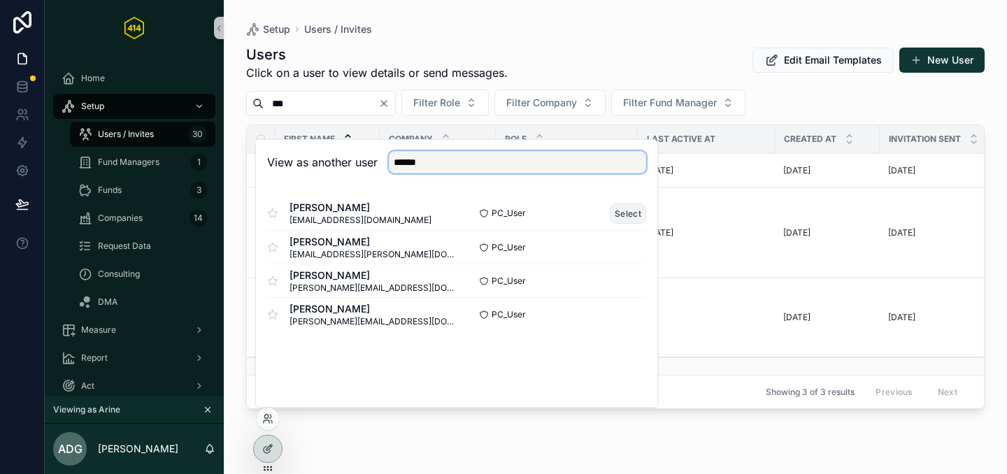
type input "******"
click at [625, 213] on button "Select" at bounding box center [628, 213] width 36 height 20
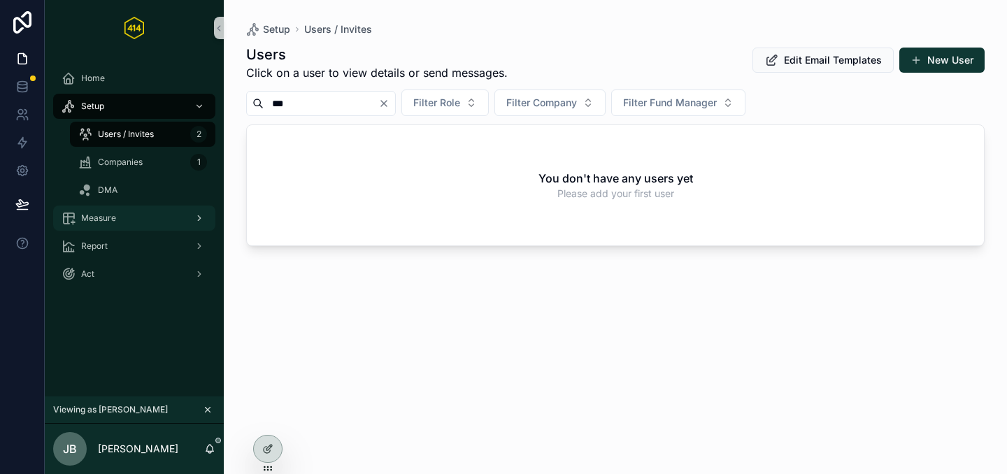
click at [142, 224] on div "Measure" at bounding box center [134, 218] width 145 height 22
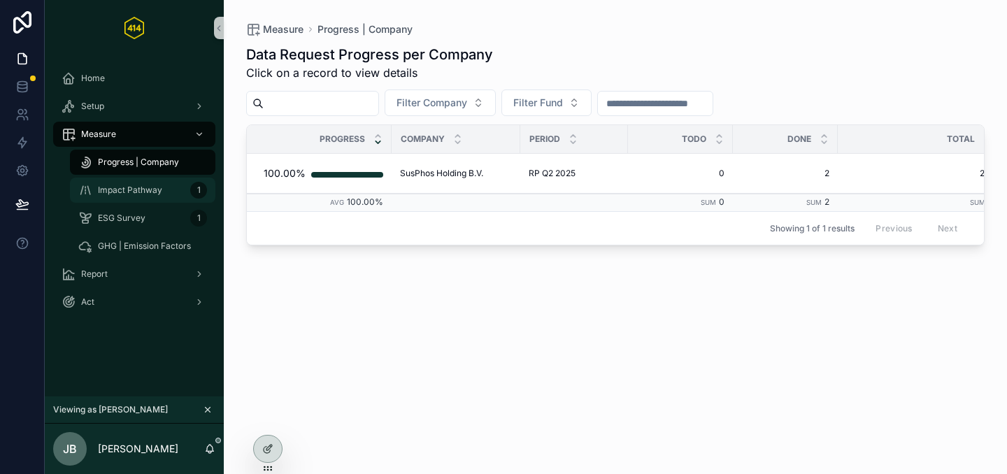
click at [147, 192] on span "Impact Pathway" at bounding box center [130, 190] width 64 height 11
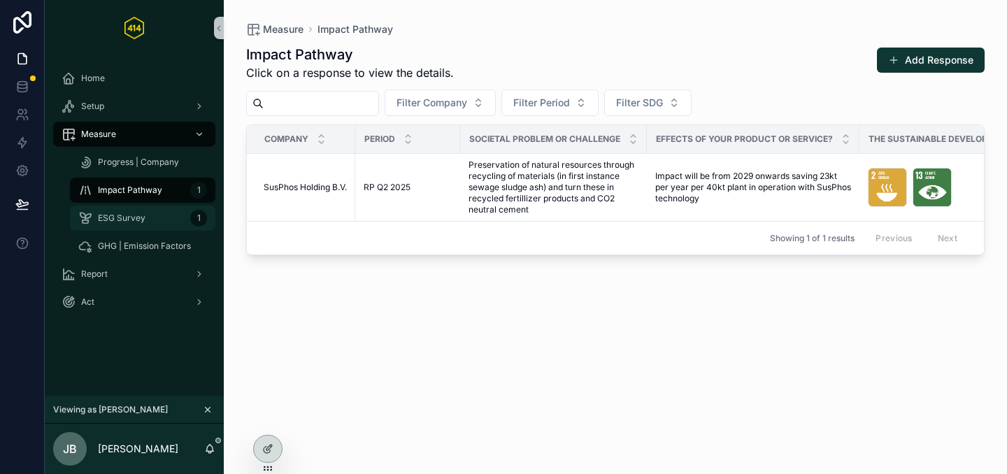
click at [149, 217] on div "ESG Survey 1" at bounding box center [142, 218] width 129 height 22
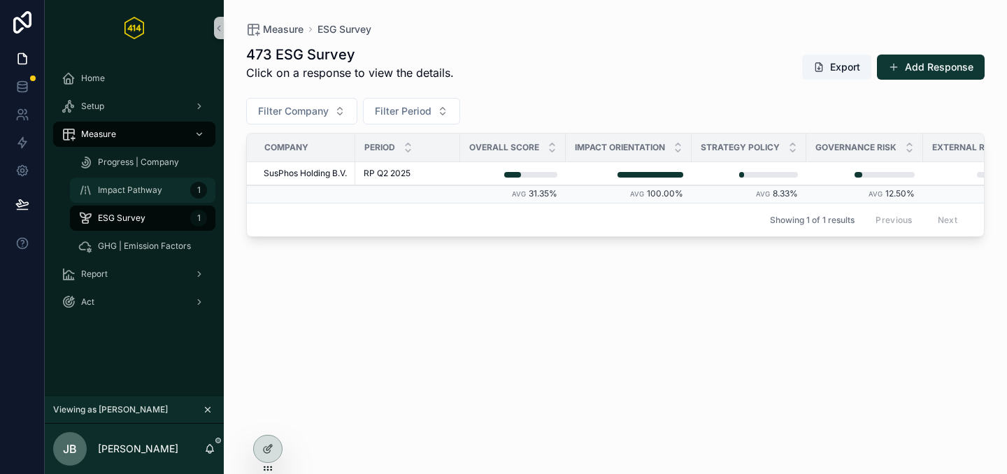
click at [152, 188] on span "Impact Pathway" at bounding box center [130, 190] width 64 height 11
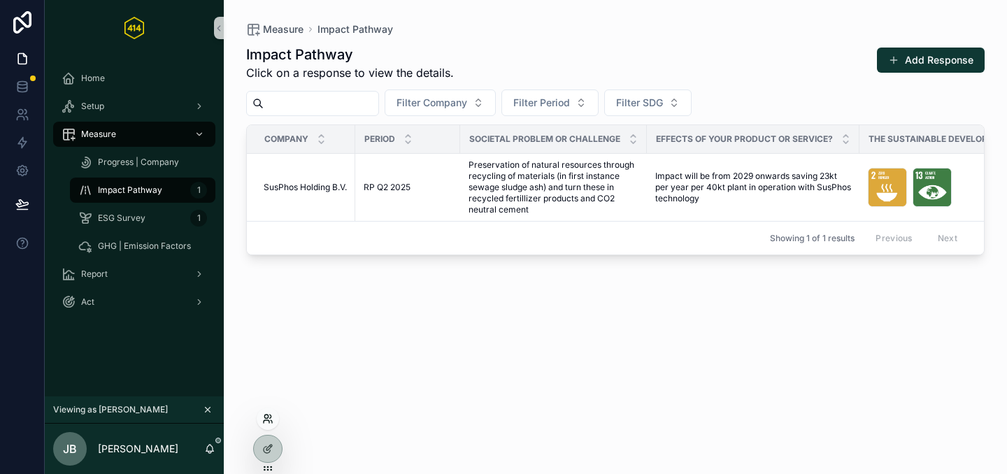
click at [271, 418] on icon at bounding box center [267, 418] width 11 height 11
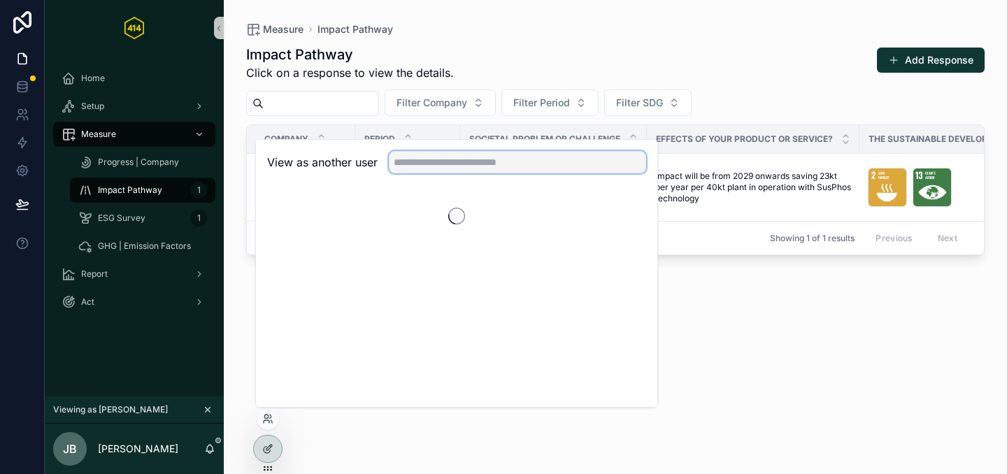
click at [438, 158] on input "text" at bounding box center [517, 162] width 257 height 22
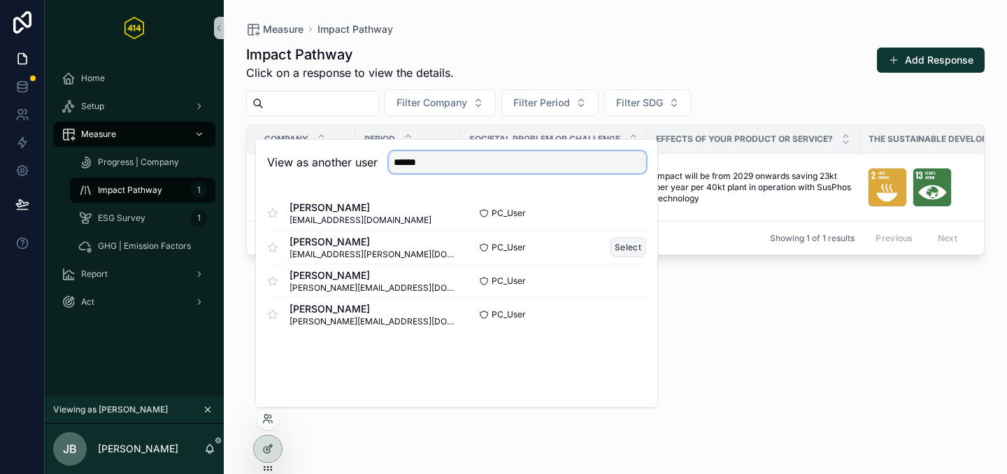
type input "******"
click at [621, 248] on button "Select" at bounding box center [628, 247] width 36 height 20
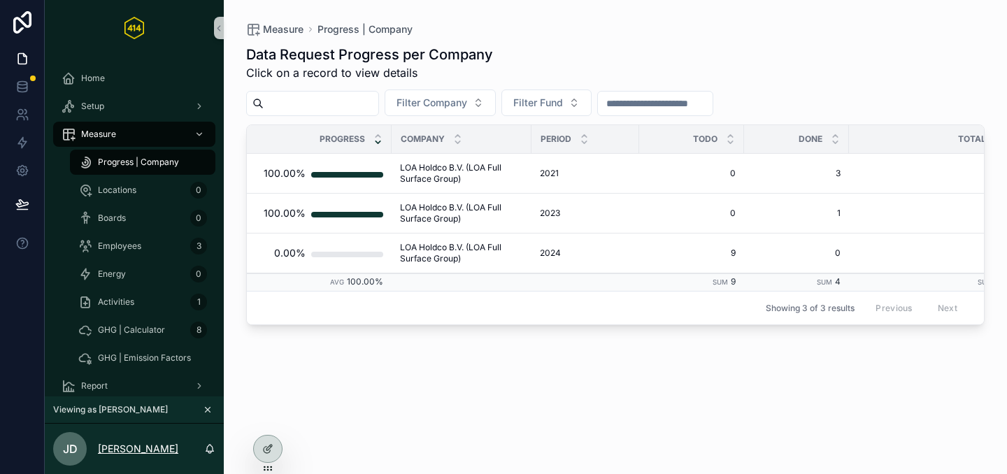
click at [122, 448] on p "[PERSON_NAME]" at bounding box center [138, 449] width 80 height 14
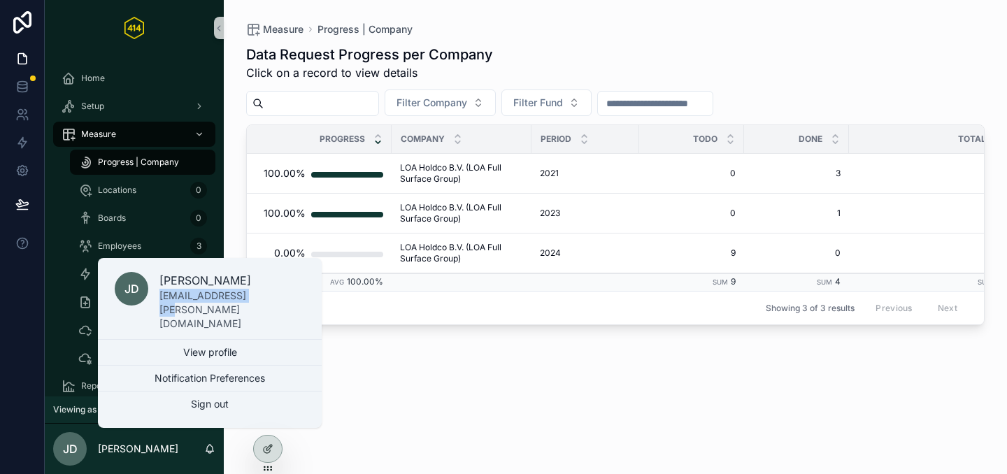
drag, startPoint x: 156, startPoint y: 316, endPoint x: 247, endPoint y: 317, distance: 90.9
click at [247, 317] on div "JD [PERSON_NAME] [EMAIL_ADDRESS][PERSON_NAME][DOMAIN_NAME]" at bounding box center [210, 302] width 224 height 76
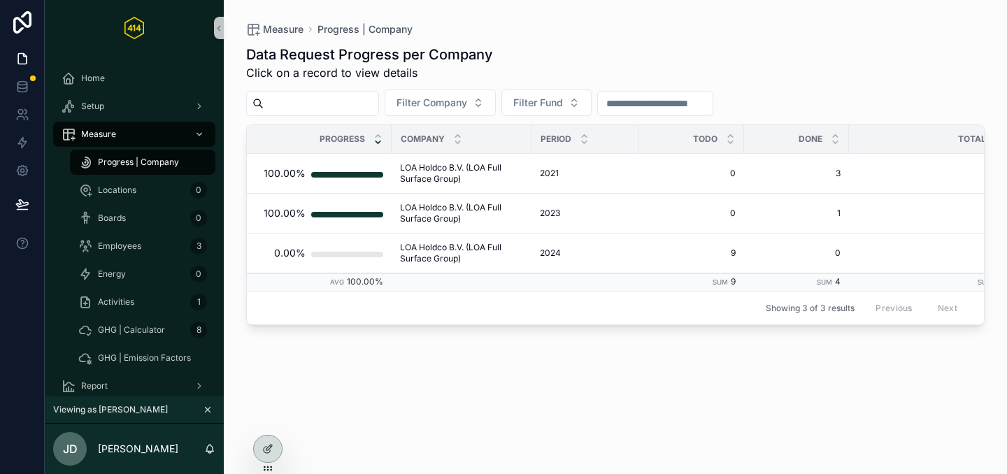
copy p "[EMAIL_ADDRESS][PERSON_NAME][DOMAIN_NAME]"
click at [115, 449] on p "[PERSON_NAME]" at bounding box center [138, 449] width 80 height 14
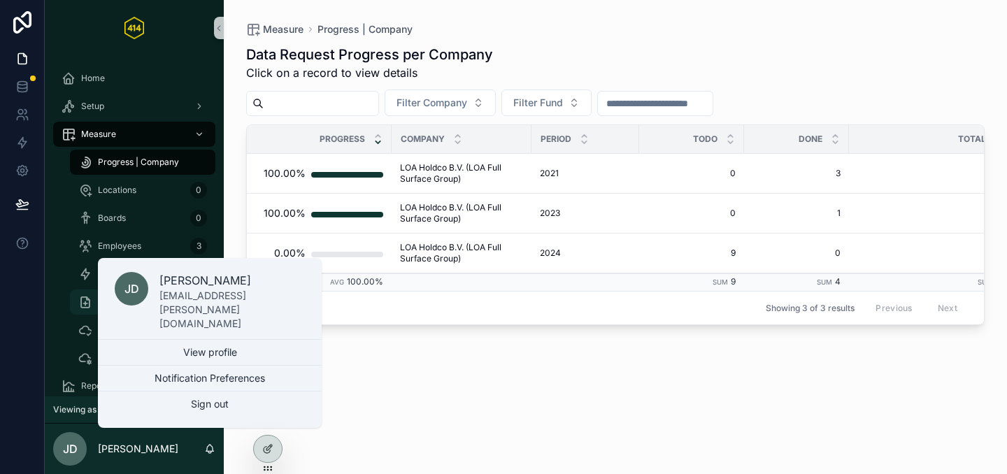
drag, startPoint x: 164, startPoint y: 317, endPoint x: 190, endPoint y: 314, distance: 26.1
click at [236, 317] on p "[EMAIL_ADDRESS][PERSON_NAME][DOMAIN_NAME]" at bounding box center [231, 310] width 145 height 42
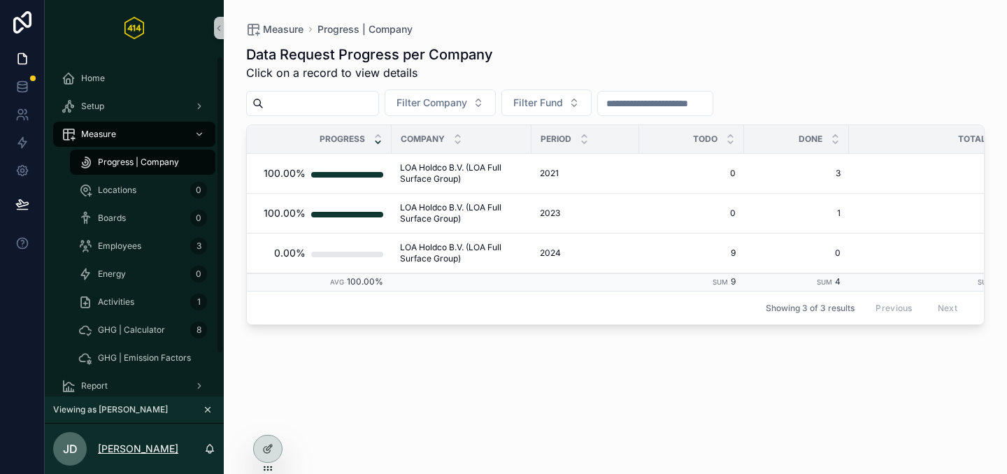
click at [137, 452] on p "[PERSON_NAME]" at bounding box center [138, 449] width 80 height 14
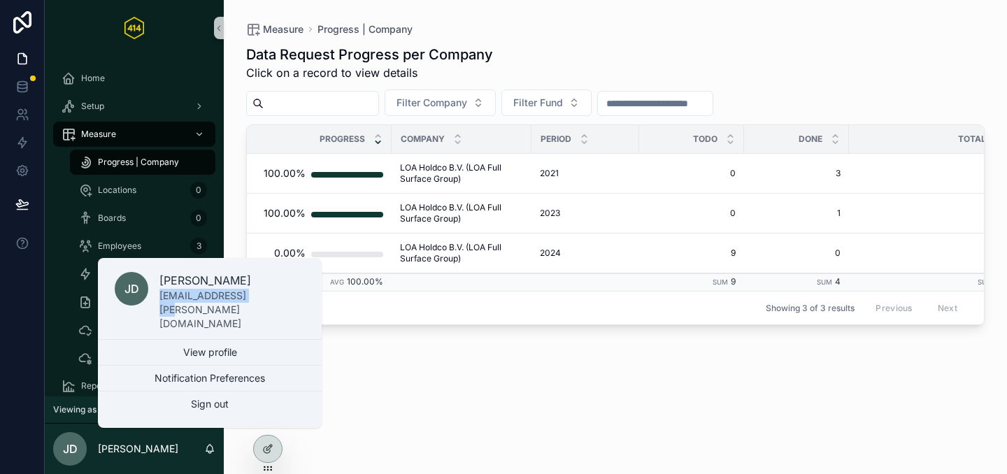
drag, startPoint x: 246, startPoint y: 315, endPoint x: 159, endPoint y: 312, distance: 87.5
click at [159, 312] on div "JD [PERSON_NAME] [EMAIL_ADDRESS][PERSON_NAME][DOMAIN_NAME]" at bounding box center [210, 302] width 224 height 76
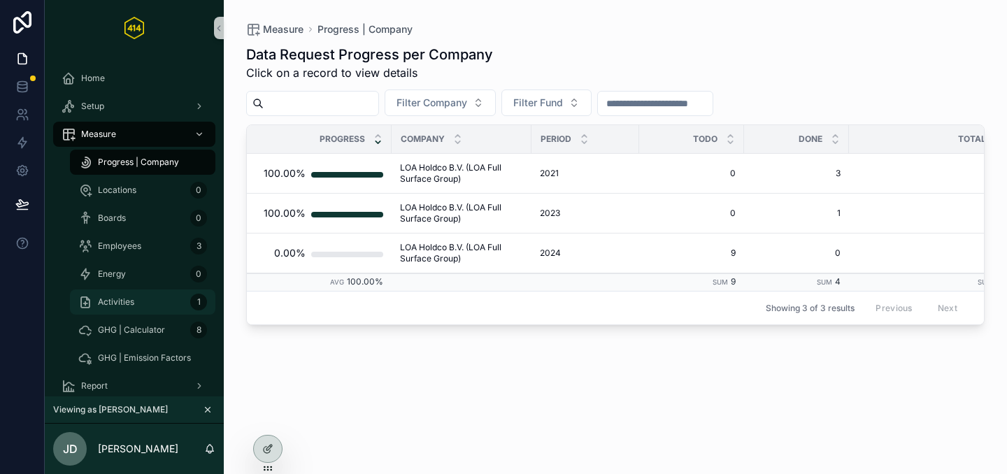
copy p "[EMAIL_ADDRESS][PERSON_NAME][DOMAIN_NAME]"
click at [144, 447] on p "[PERSON_NAME]" at bounding box center [138, 449] width 80 height 14
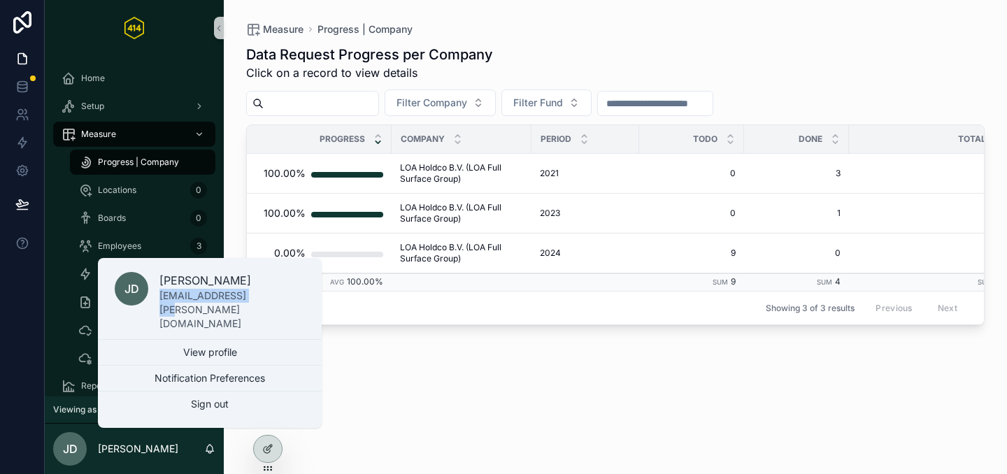
drag, startPoint x: 159, startPoint y: 315, endPoint x: 260, endPoint y: 317, distance: 100.7
click at [260, 317] on div "JD [PERSON_NAME] [EMAIL_ADDRESS][PERSON_NAME][DOMAIN_NAME]" at bounding box center [210, 302] width 224 height 76
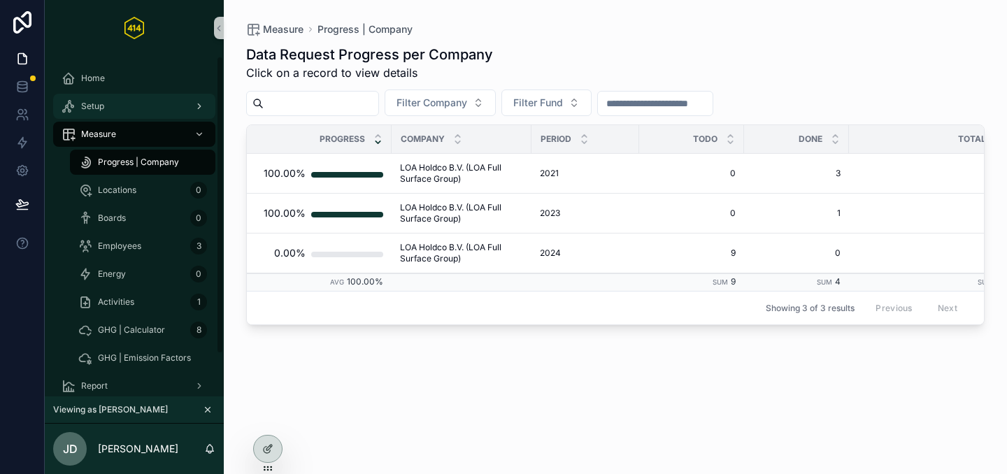
click at [122, 110] on div "Setup" at bounding box center [134, 106] width 145 height 22
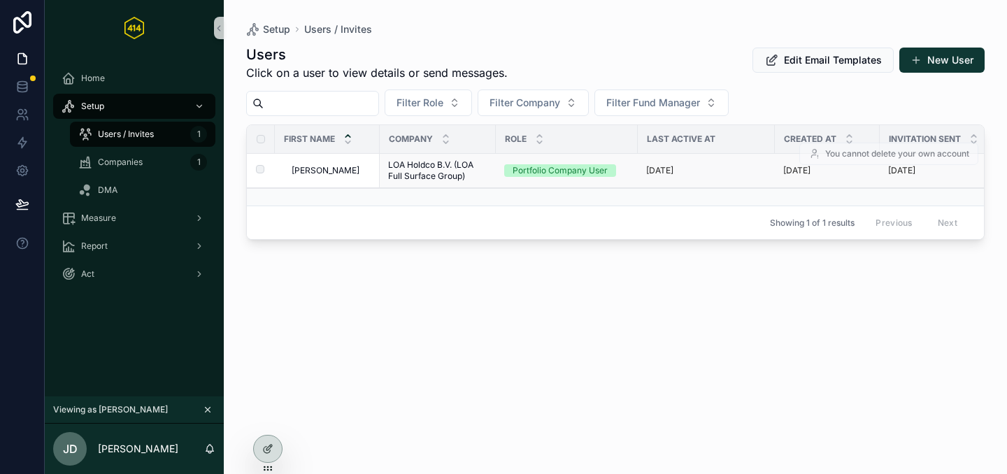
click at [441, 166] on span "LOA Holdco B.V. (LOA Full Surface Group)" at bounding box center [437, 170] width 99 height 22
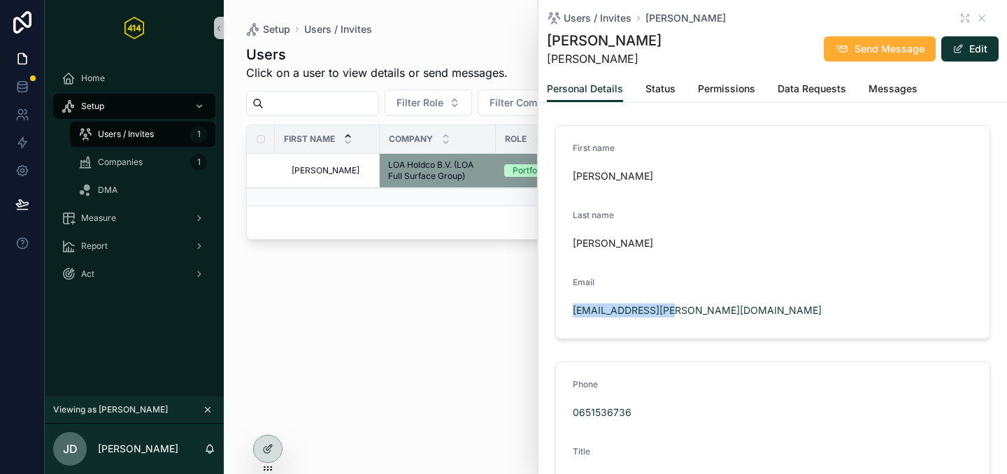
drag, startPoint x: 680, startPoint y: 313, endPoint x: 565, endPoint y: 311, distance: 115.4
click at [565, 311] on form "First name [PERSON_NAME] Last name [PERSON_NAME] Email [PERSON_NAME][EMAIL_ADDR…" at bounding box center [773, 232] width 434 height 213
copy link "[EMAIL_ADDRESS][PERSON_NAME][DOMAIN_NAME]"
click at [976, 16] on icon "scrollable content" at bounding box center [981, 18] width 11 height 11
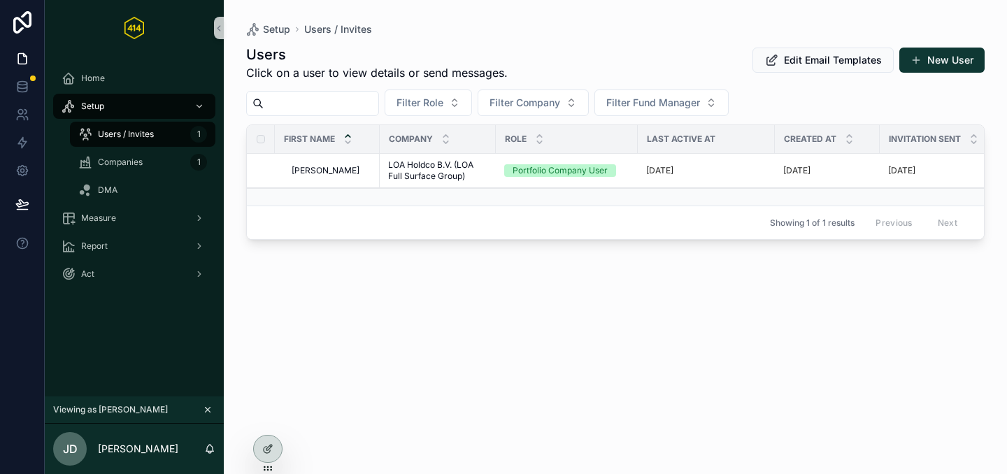
click at [210, 410] on icon "scrollable content" at bounding box center [208, 410] width 10 height 10
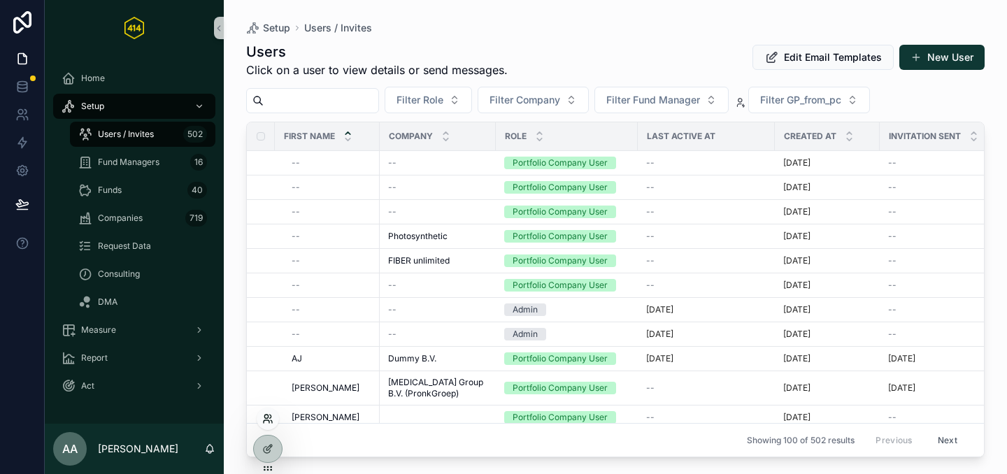
click at [272, 422] on icon at bounding box center [267, 418] width 11 height 11
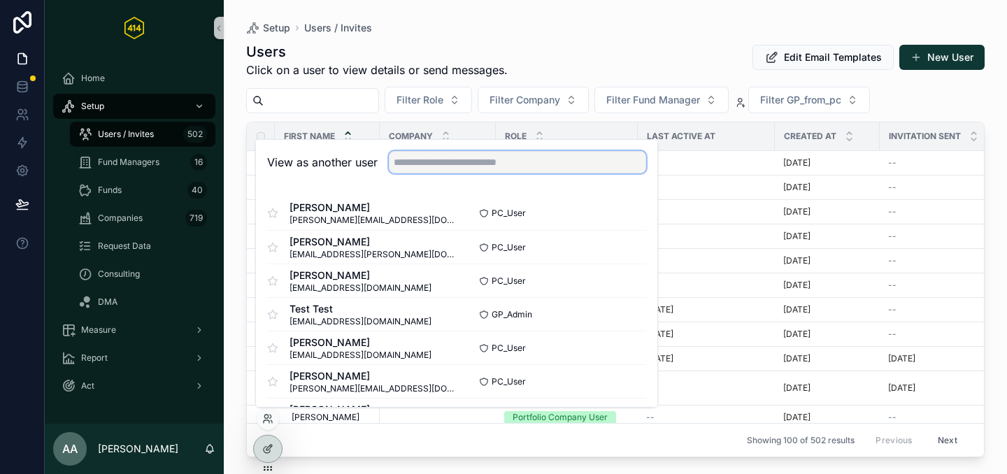
click at [423, 170] on input "text" at bounding box center [517, 162] width 257 height 22
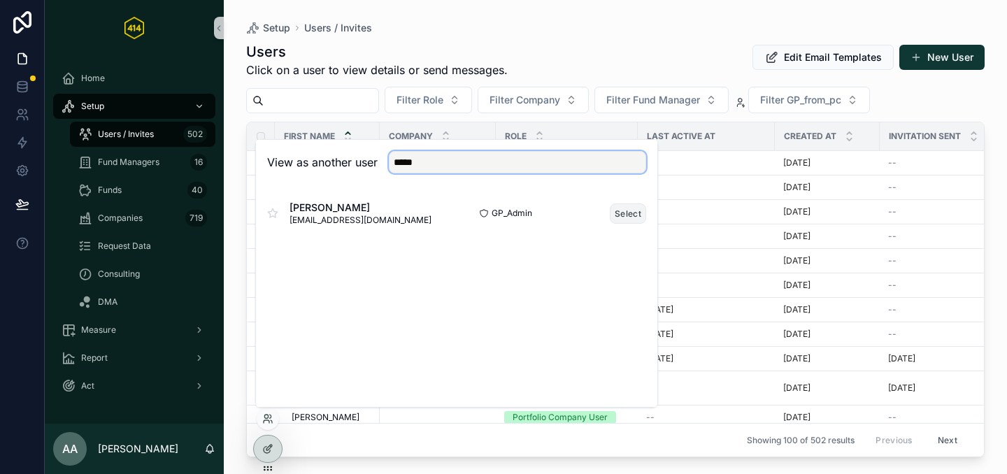
type input "*****"
click at [640, 217] on button "Select" at bounding box center [628, 213] width 36 height 20
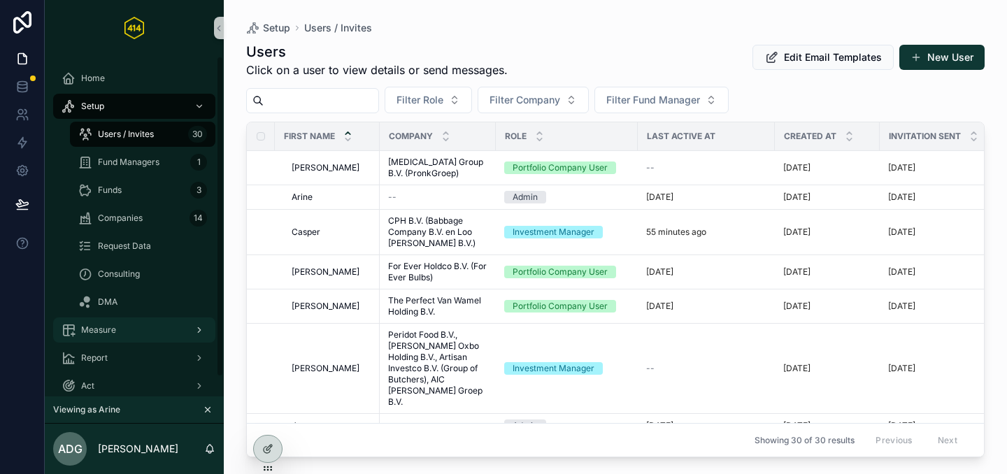
click at [128, 329] on div "Measure" at bounding box center [134, 330] width 145 height 22
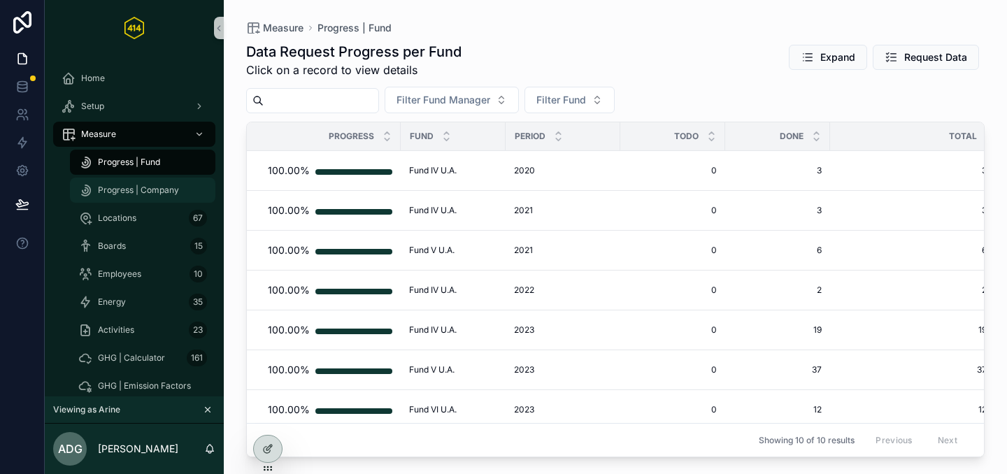
click at [155, 189] on span "Progress | Company" at bounding box center [138, 190] width 81 height 11
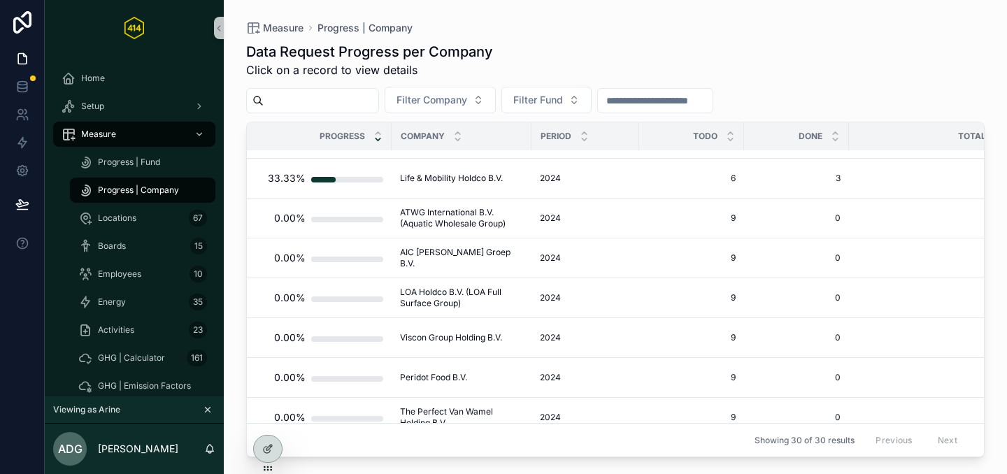
scroll to position [951, 0]
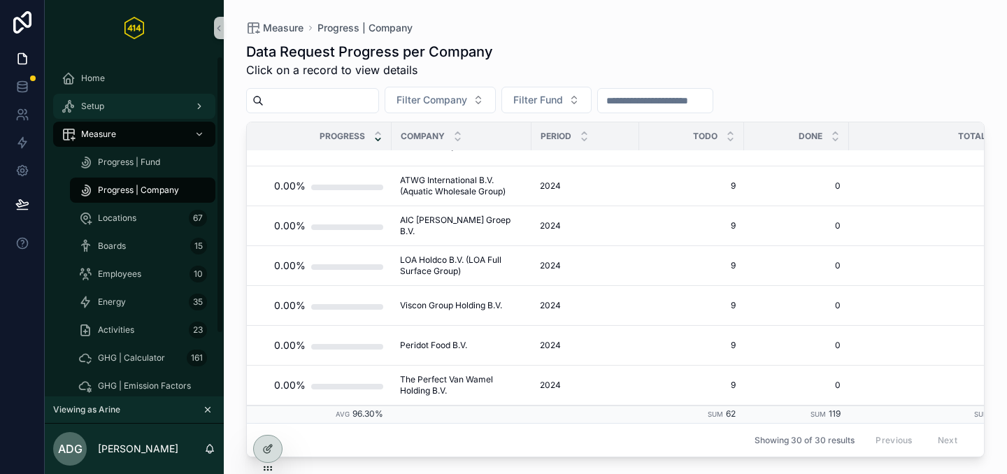
click at [129, 108] on div "Setup" at bounding box center [134, 106] width 145 height 22
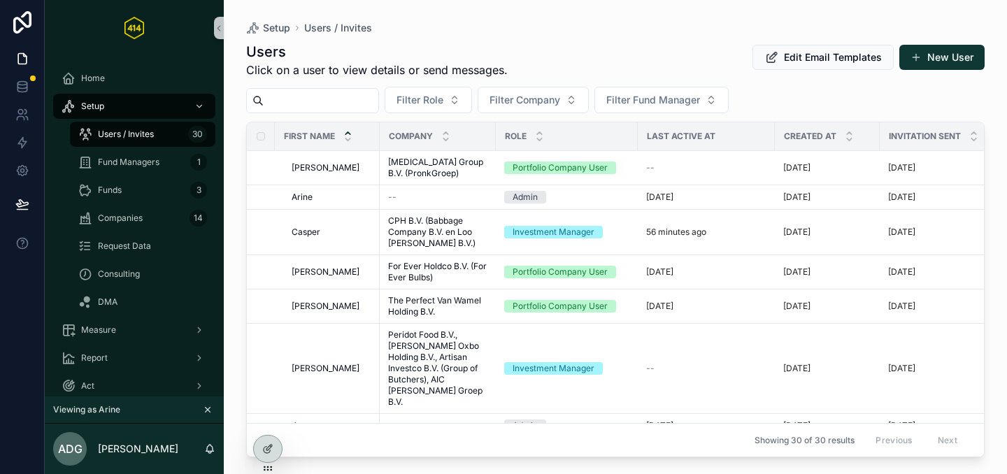
click at [348, 103] on input "scrollable content" at bounding box center [321, 101] width 115 height 20
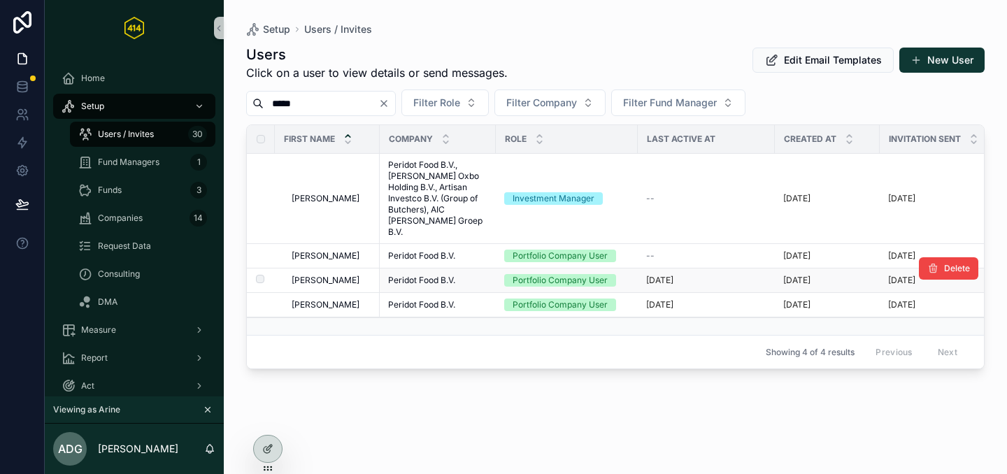
type input "*****"
click at [353, 275] on div "Martijn Martijn" at bounding box center [332, 280] width 80 height 11
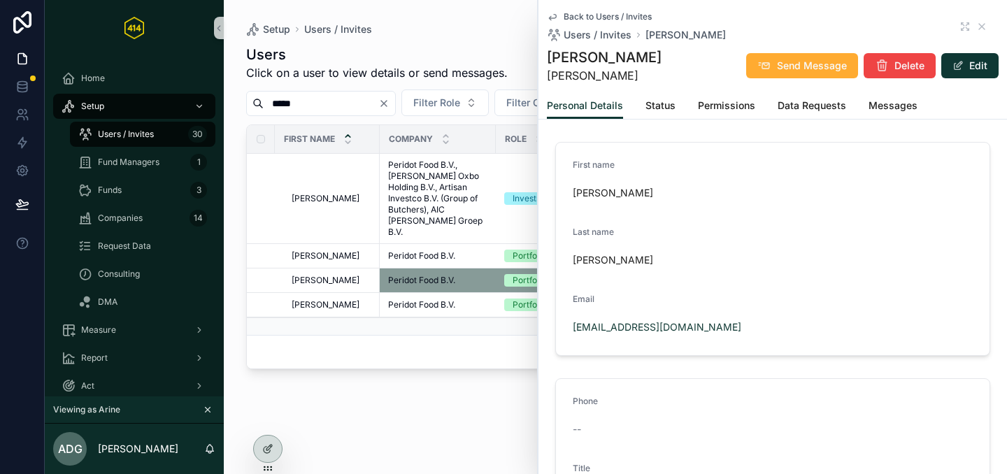
drag, startPoint x: 764, startPoint y: 326, endPoint x: 559, endPoint y: 334, distance: 205.0
click at [559, 334] on form "First name Martijn Last name te Veldhuis Email martijn-te.veldhuis@peridotfood.…" at bounding box center [773, 249] width 434 height 213
copy link "martijn-te.veldhuis@peridotfood.com"
click at [978, 24] on div "Back to Users / Invites Users / Invites Martijn" at bounding box center [773, 26] width 452 height 31
click at [976, 24] on icon "scrollable content" at bounding box center [981, 26] width 11 height 11
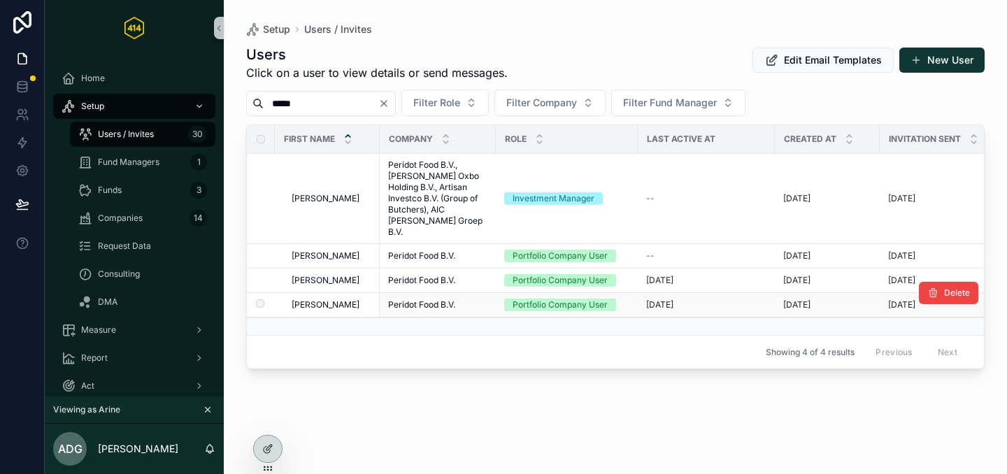
click at [487, 293] on td "Peridot Food B.V. Peridot Food B.V." at bounding box center [438, 305] width 116 height 24
click at [468, 299] on div "Peridot Food B.V. Peridot Food B.V." at bounding box center [437, 304] width 99 height 11
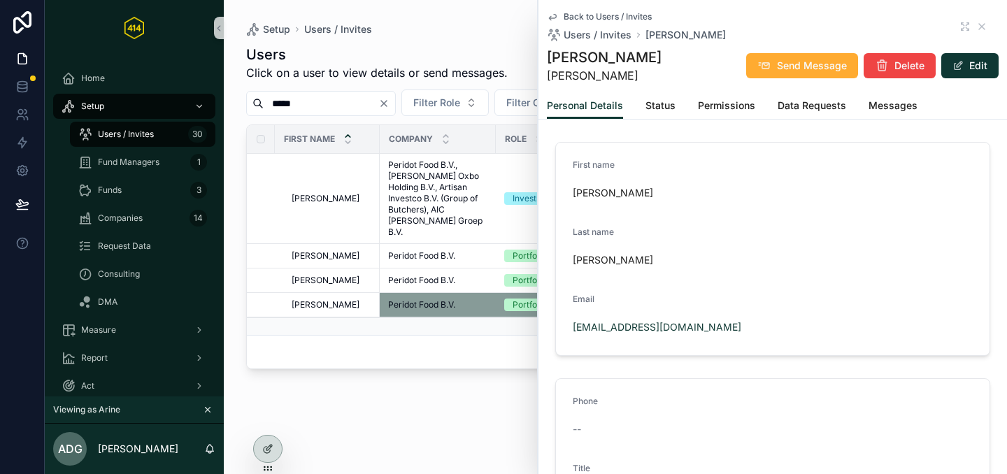
drag, startPoint x: 787, startPoint y: 326, endPoint x: 565, endPoint y: 325, distance: 222.4
click at [565, 325] on form "First name Martijn Last name van der Heijden Email martijn.vanderheijden@perido…" at bounding box center [773, 249] width 434 height 213
copy link "martijn.vanderheijden@peridotfood.com"
click at [413, 335] on div "Showing 4 of 4 results Previous Next" at bounding box center [615, 352] width 737 height 34
click at [976, 22] on icon "scrollable content" at bounding box center [981, 26] width 11 height 11
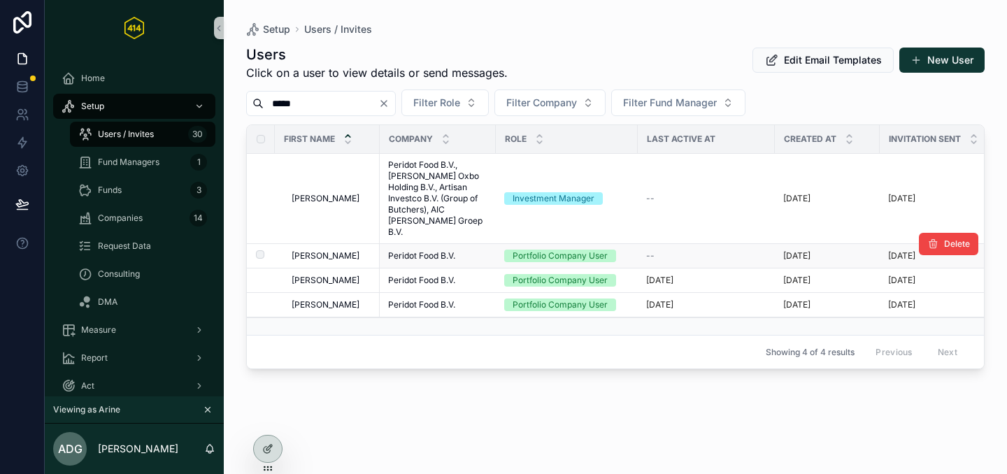
click at [371, 244] on td "Leon Leon" at bounding box center [327, 256] width 105 height 24
click at [424, 250] on span "Peridot Food B.V." at bounding box center [421, 255] width 67 height 11
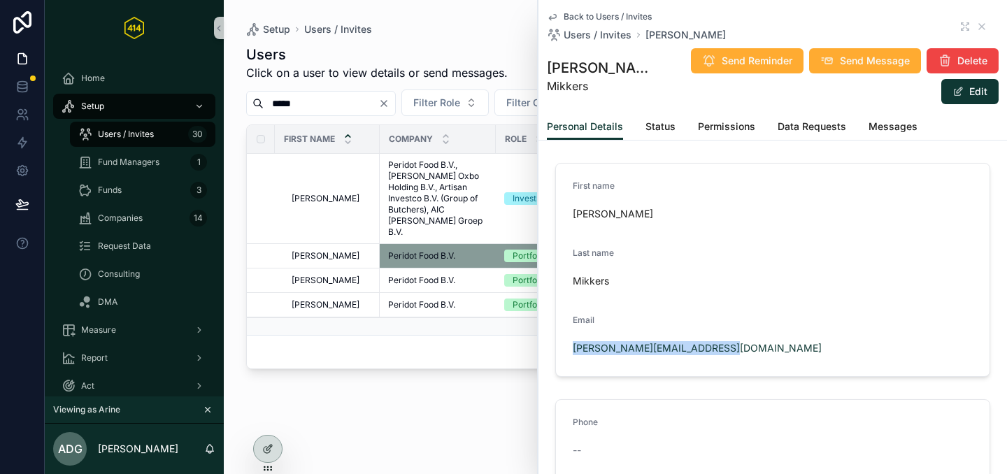
drag, startPoint x: 760, startPoint y: 327, endPoint x: 566, endPoint y: 329, distance: 194.4
click at [566, 329] on form "First name Leon Last name Mikkers Email leon.mikkers@peridotfood.com" at bounding box center [773, 270] width 434 height 213
copy link "leon.mikkers@peridotfood.com"
click at [980, 25] on div "Back to Users / Invites Users / Invites Leon" at bounding box center [773, 26] width 452 height 31
click at [976, 25] on icon "scrollable content" at bounding box center [981, 26] width 11 height 11
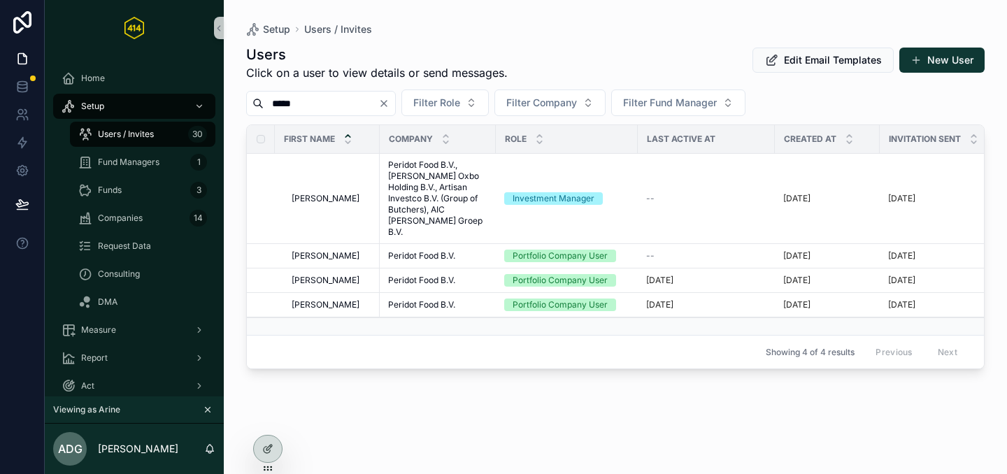
drag, startPoint x: 125, startPoint y: 137, endPoint x: 240, endPoint y: 131, distance: 114.9
click at [125, 137] on span "Users / Invites" at bounding box center [126, 134] width 56 height 11
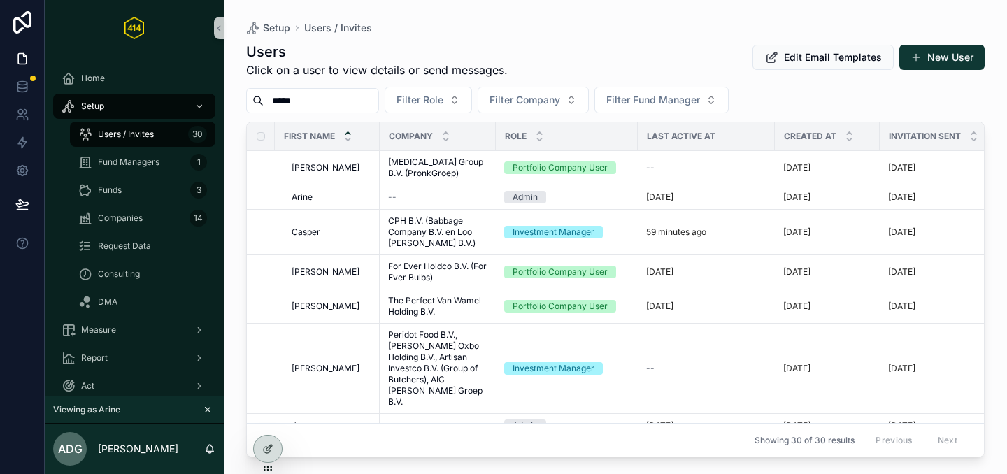
drag, startPoint x: 326, startPoint y: 103, endPoint x: 249, endPoint y: 99, distance: 77.1
click at [249, 99] on div "*****" at bounding box center [312, 100] width 133 height 25
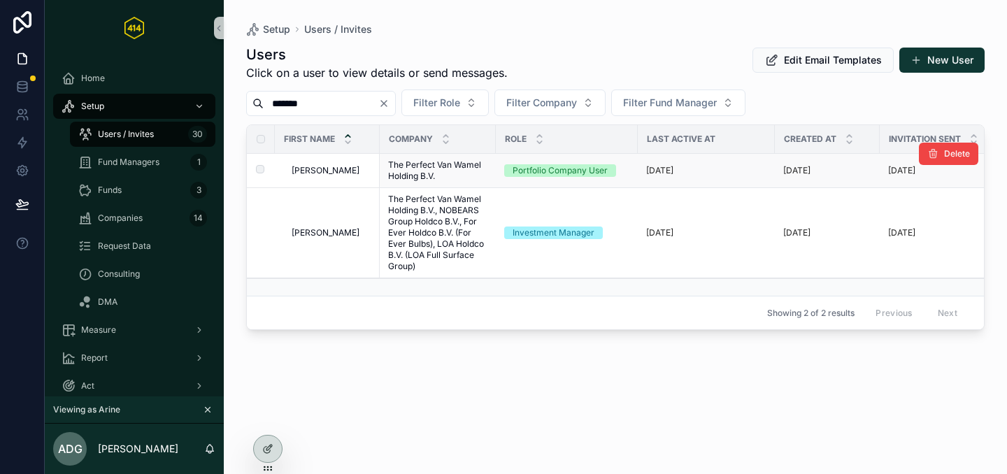
type input "*******"
click at [344, 172] on div "Frank Frank" at bounding box center [332, 170] width 80 height 11
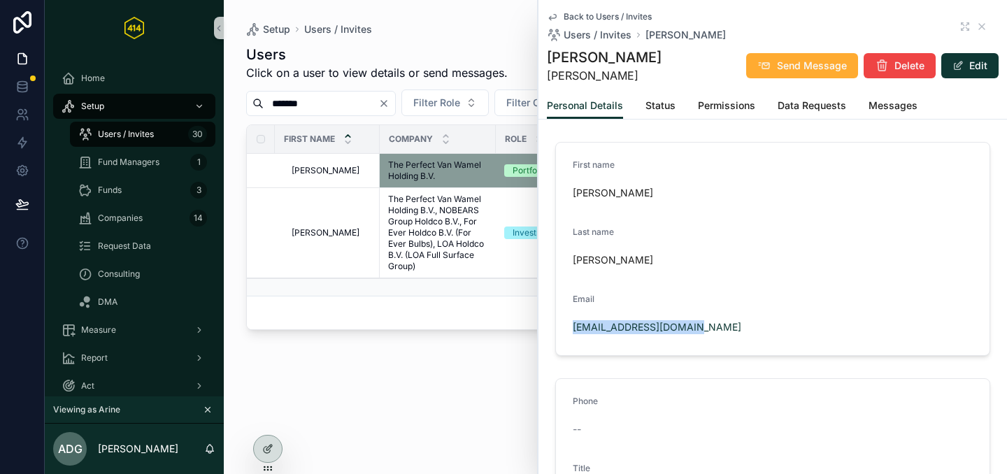
drag, startPoint x: 710, startPoint y: 331, endPoint x: 568, endPoint y: 327, distance: 142.7
click at [569, 328] on form "First name Frank Last name Niels Email frankniels@vanwamel.nl" at bounding box center [773, 249] width 434 height 213
copy link "frankniels@vanwamel.nl"
click at [136, 321] on div "Measure" at bounding box center [134, 330] width 145 height 22
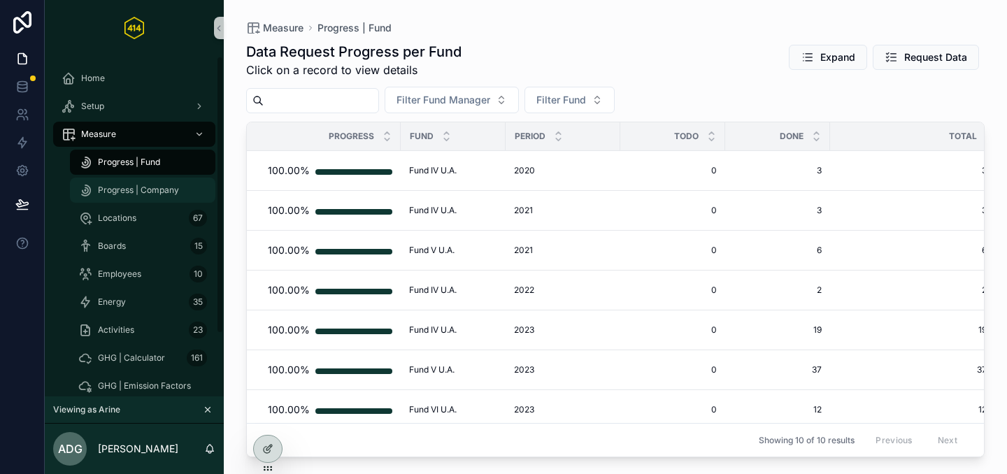
click at [152, 182] on div "Progress | Company" at bounding box center [142, 190] width 129 height 22
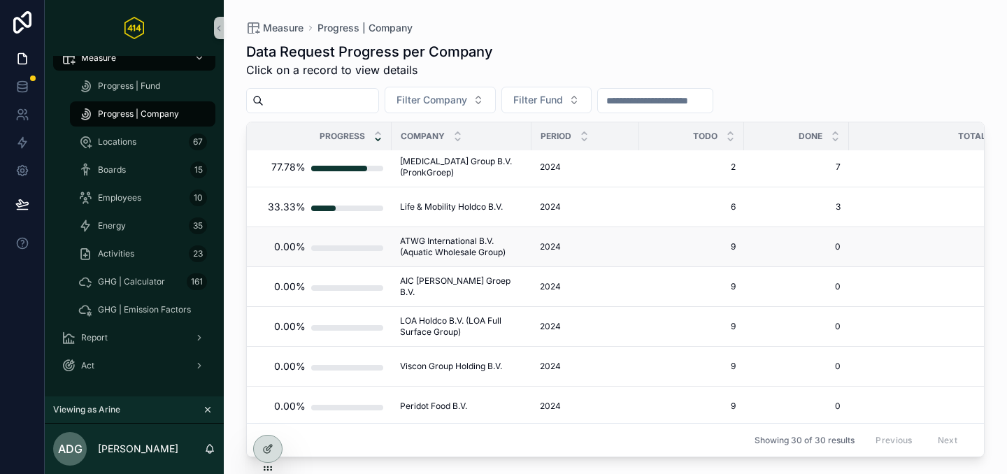
scroll to position [885, 0]
click at [271, 423] on icon at bounding box center [267, 418] width 11 height 11
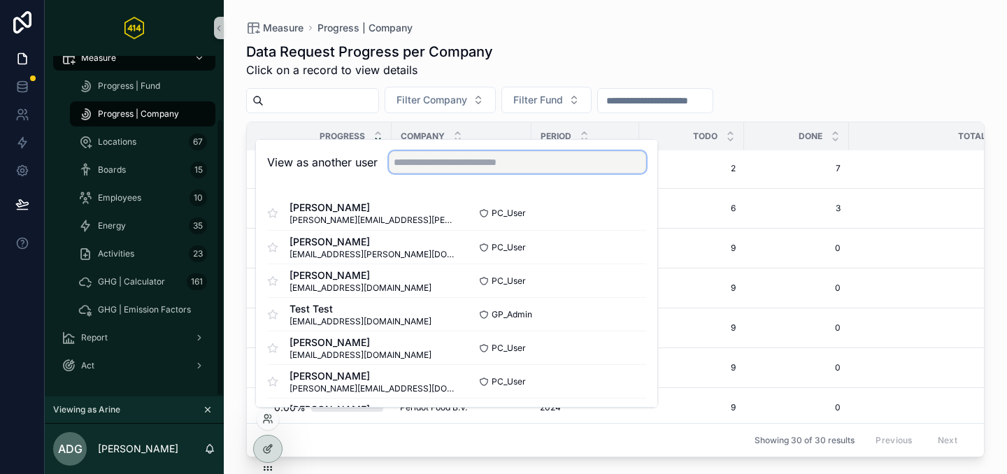
click at [417, 165] on input "text" at bounding box center [517, 162] width 257 height 22
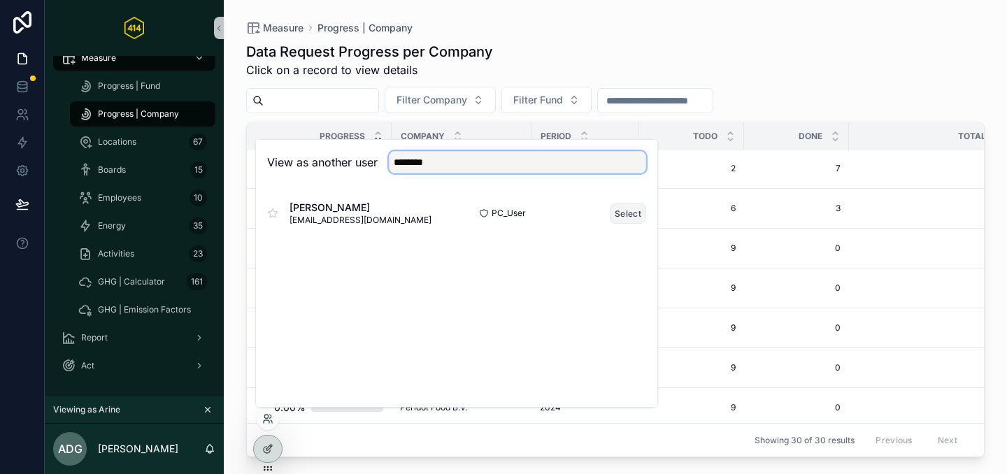
type input "********"
click at [629, 208] on button "Select" at bounding box center [628, 213] width 36 height 20
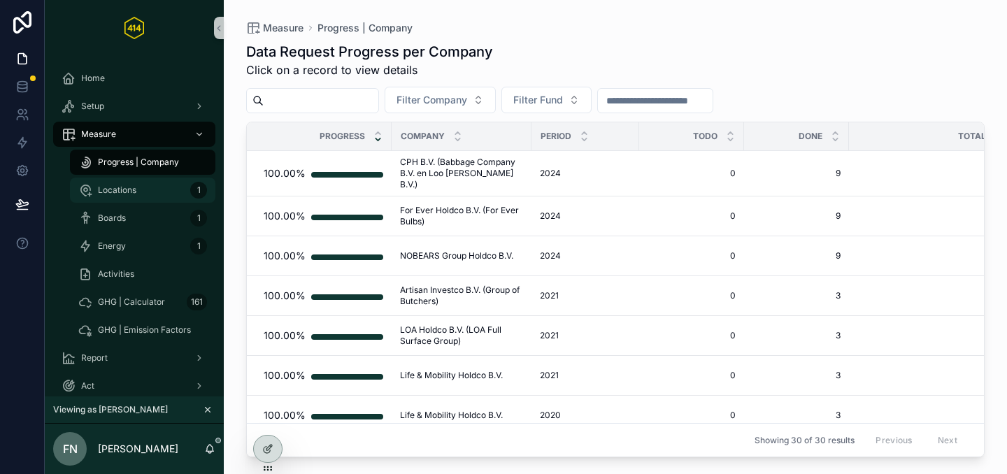
click at [148, 201] on div "Locations 1" at bounding box center [142, 190] width 129 height 22
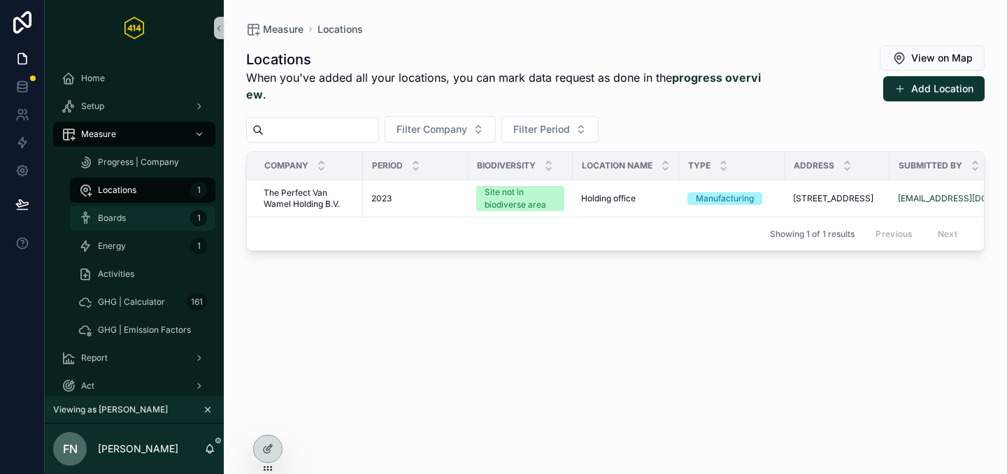
click at [144, 215] on div "Boards 1" at bounding box center [142, 218] width 129 height 22
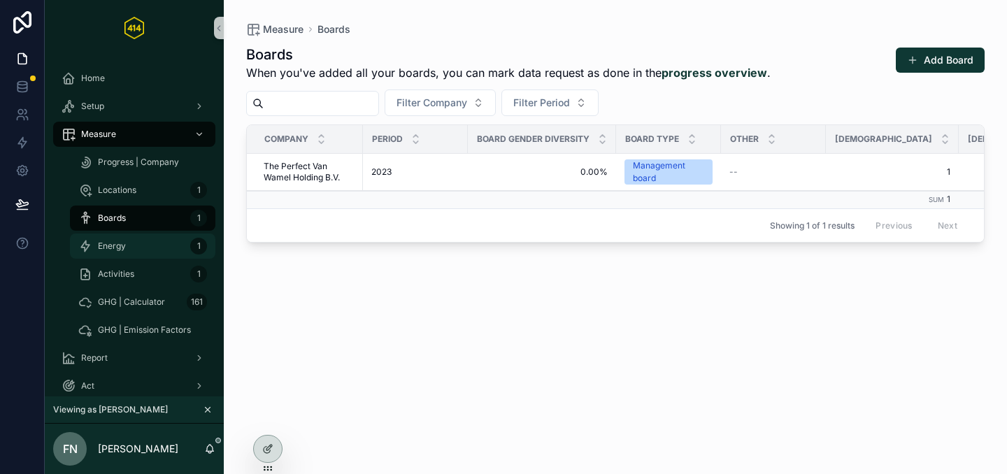
click at [141, 248] on div "Energy 1" at bounding box center [142, 246] width 129 height 22
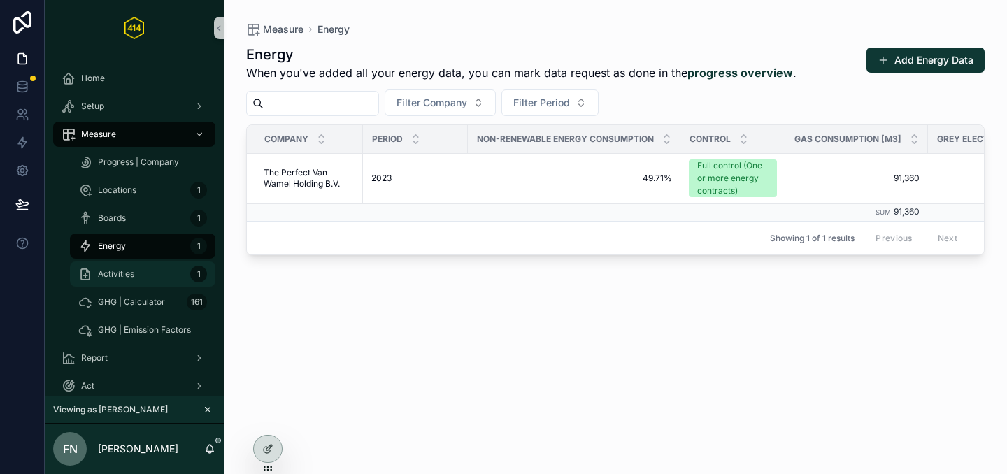
click at [150, 273] on div "Activities 1" at bounding box center [142, 274] width 129 height 22
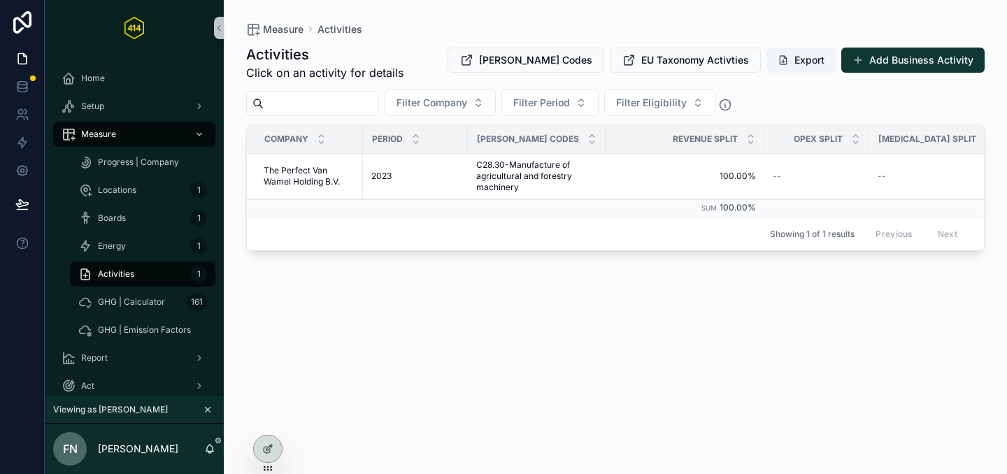
click at [301, 102] on input "scrollable content" at bounding box center [321, 104] width 115 height 20
click at [208, 405] on icon "scrollable content" at bounding box center [208, 410] width 10 height 10
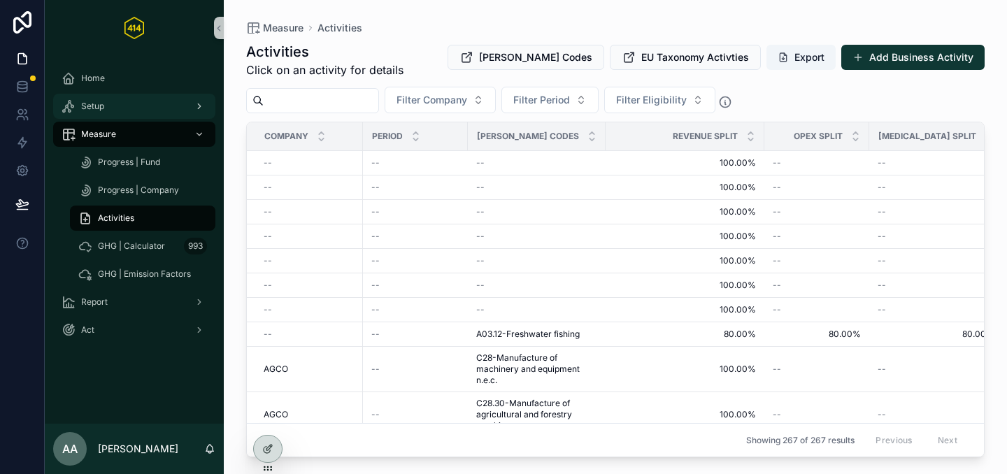
click at [122, 106] on div "Setup" at bounding box center [134, 106] width 145 height 22
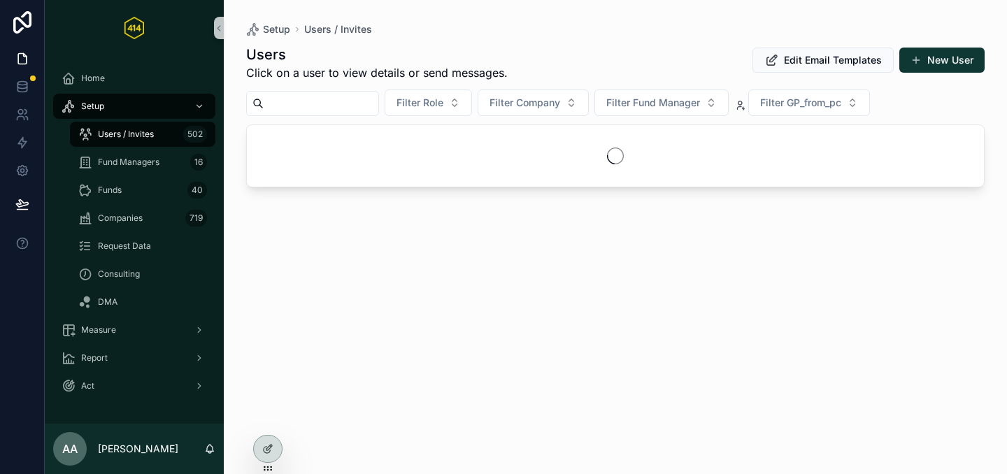
click at [331, 104] on input "scrollable content" at bounding box center [321, 104] width 115 height 20
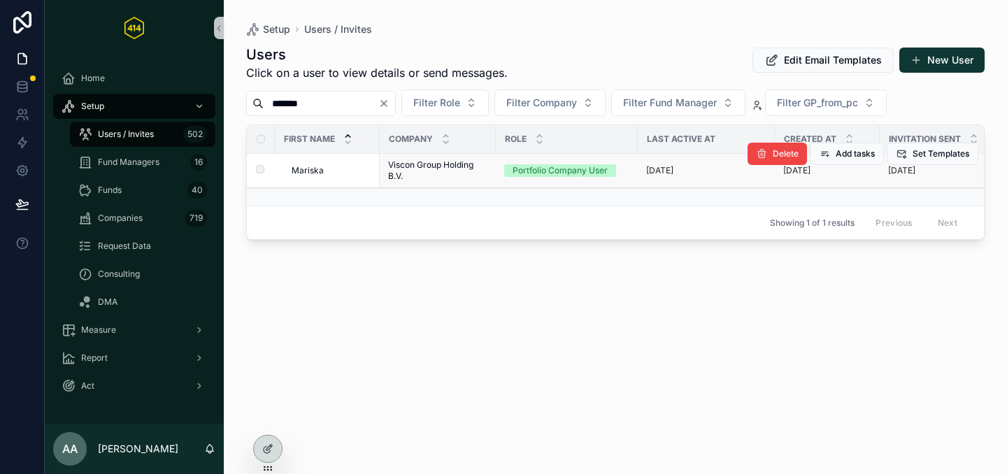
type input "*******"
click at [356, 173] on div "[PERSON_NAME]" at bounding box center [332, 170] width 80 height 11
